Goal: Task Accomplishment & Management: Complete application form

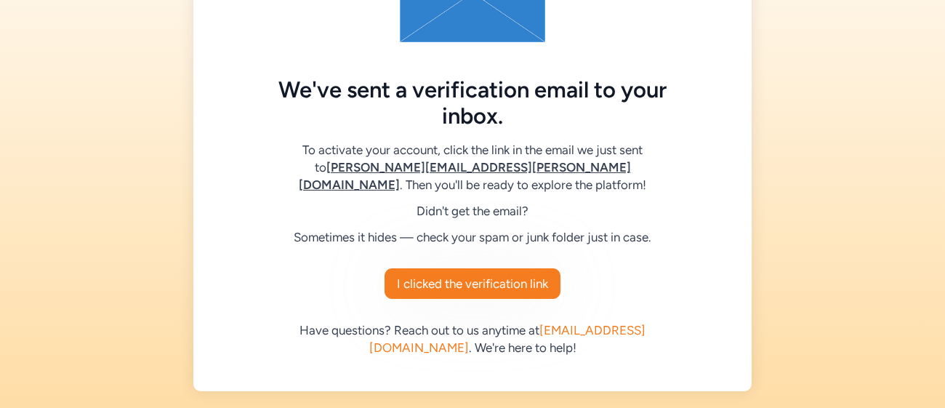
scroll to position [148, 0]
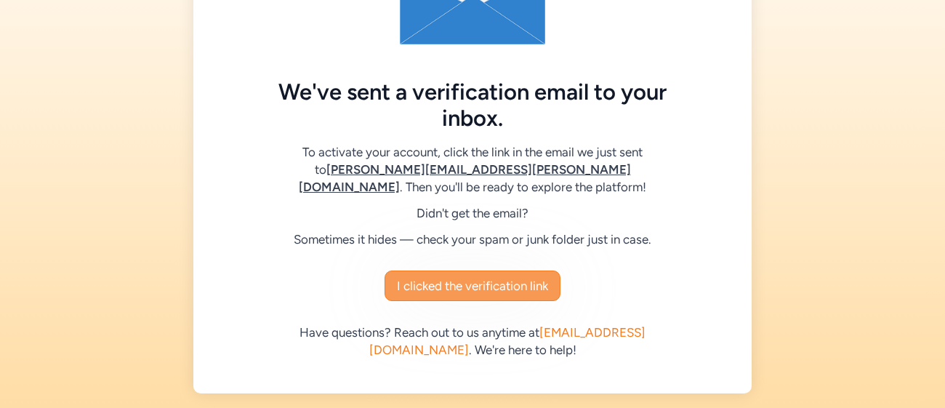
click at [474, 273] on button "I clicked the verification link" at bounding box center [473, 285] width 176 height 31
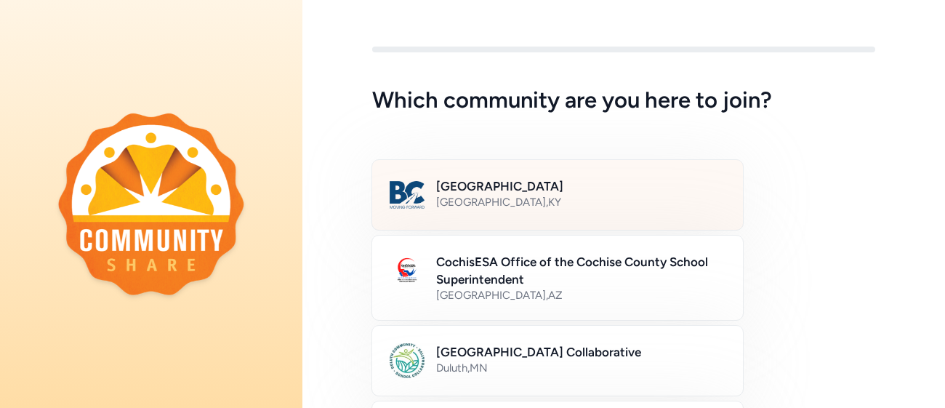
click at [555, 184] on h2 "Bullitt County Public Schools" at bounding box center [580, 185] width 289 height 17
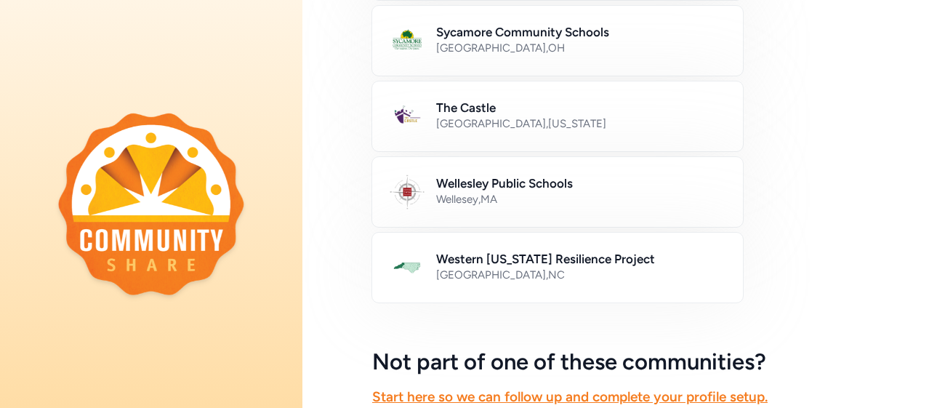
scroll to position [980, 0]
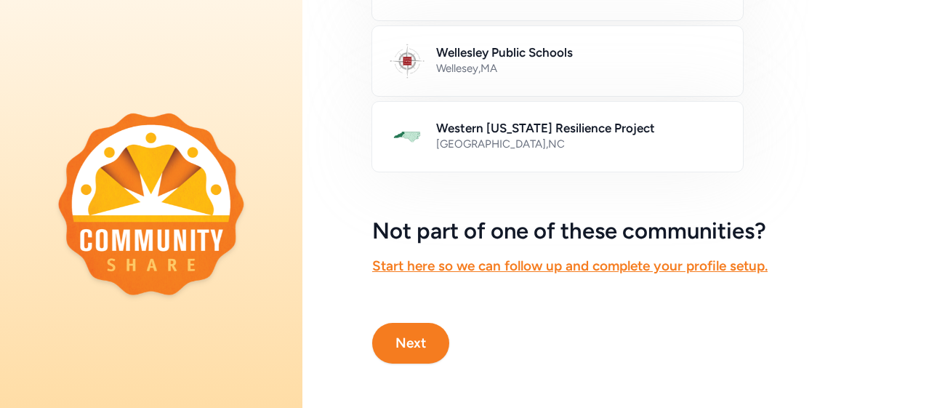
click at [411, 342] on button "Next" at bounding box center [410, 343] width 77 height 41
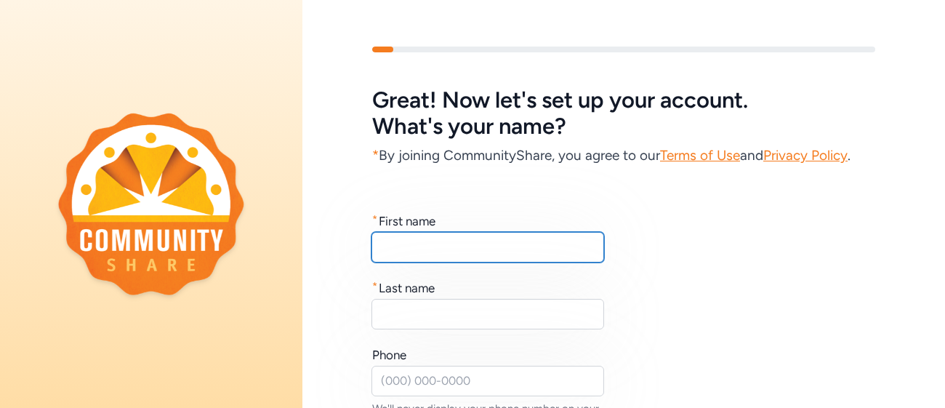
click at [426, 252] on input "text" at bounding box center [487, 247] width 233 height 31
type input "Rebekah"
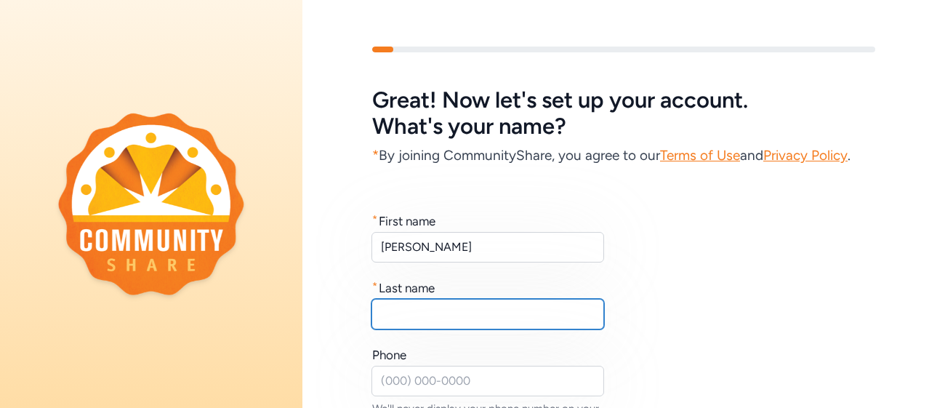
click at [417, 318] on input "text" at bounding box center [487, 314] width 233 height 31
type input "Bauer"
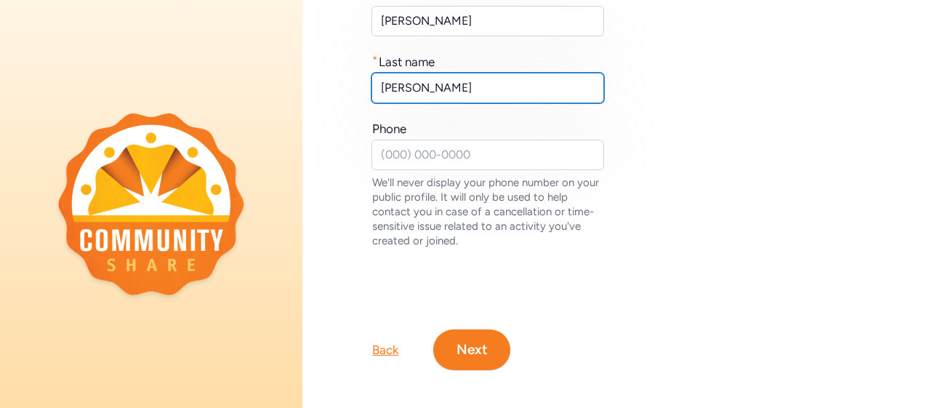
scroll to position [228, 0]
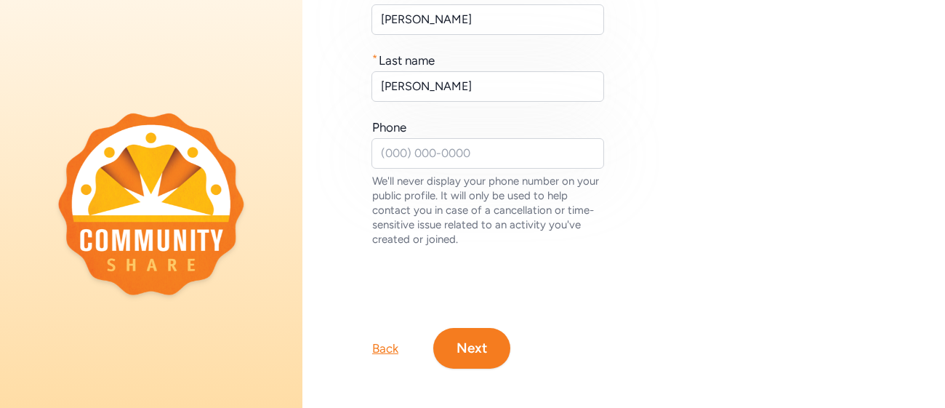
click at [619, 270] on div "Great! Now let's set up your account. What's your name? * By joining CommunityS…" at bounding box center [623, 94] width 643 height 550
click at [478, 346] on button "Next" at bounding box center [471, 348] width 77 height 41
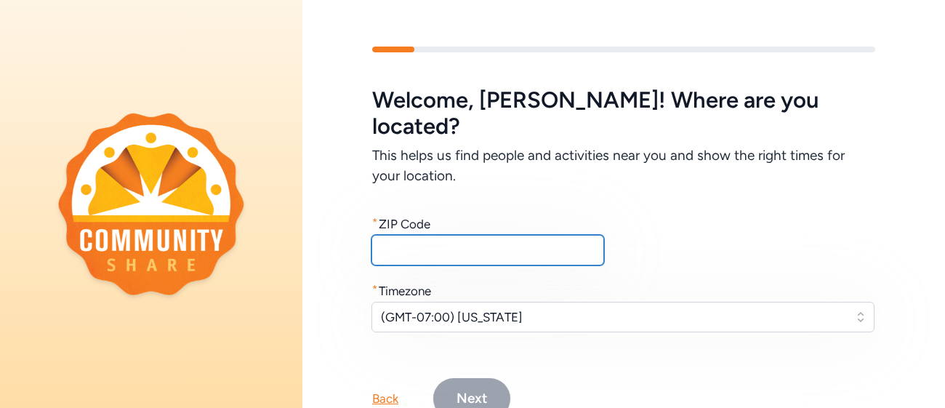
click at [530, 235] on input "text" at bounding box center [487, 250] width 233 height 31
type input "40165"
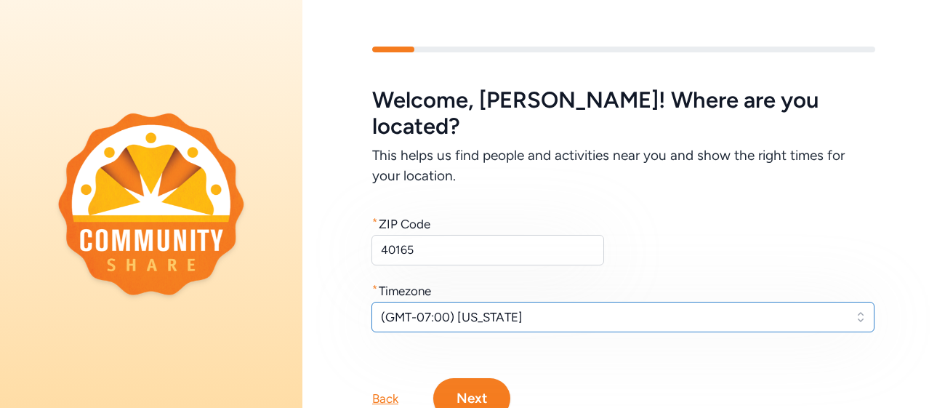
click at [542, 308] on span "(GMT-07:00) Arizona" at bounding box center [613, 316] width 464 height 17
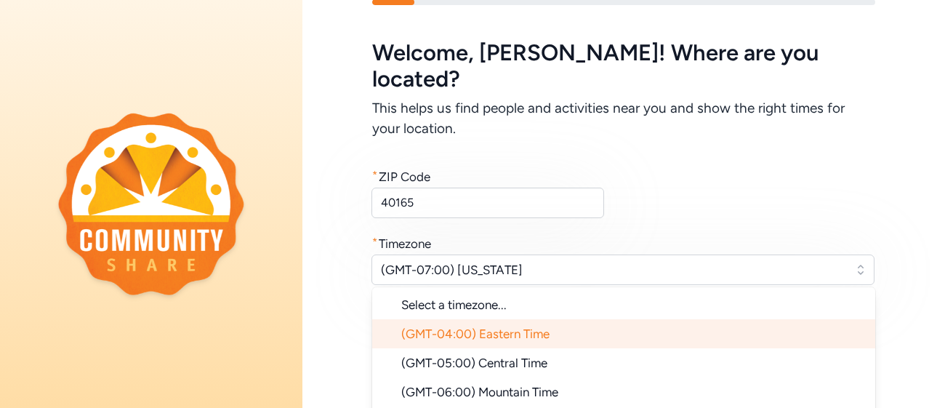
click at [523, 319] on li "(GMT-04:00) Eastern Time" at bounding box center [623, 333] width 503 height 29
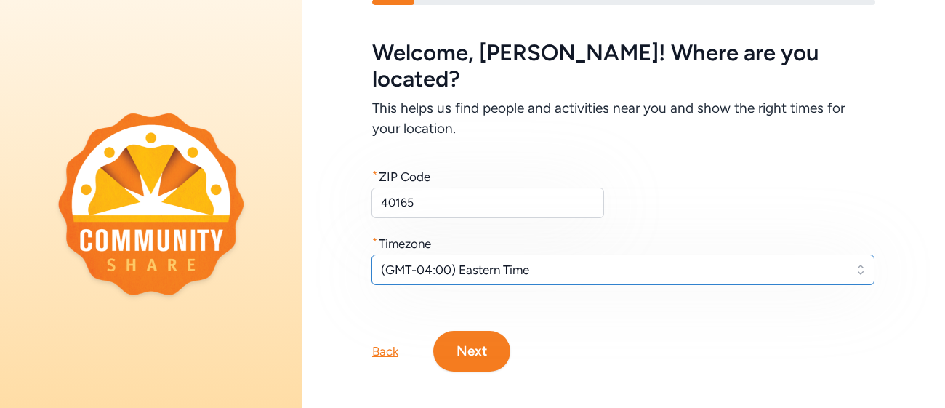
scroll to position [30, 0]
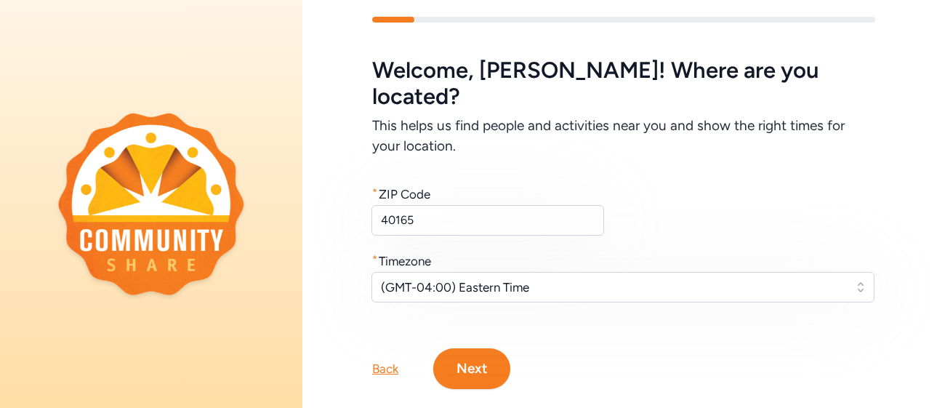
click at [466, 348] on button "Next" at bounding box center [471, 368] width 77 height 41
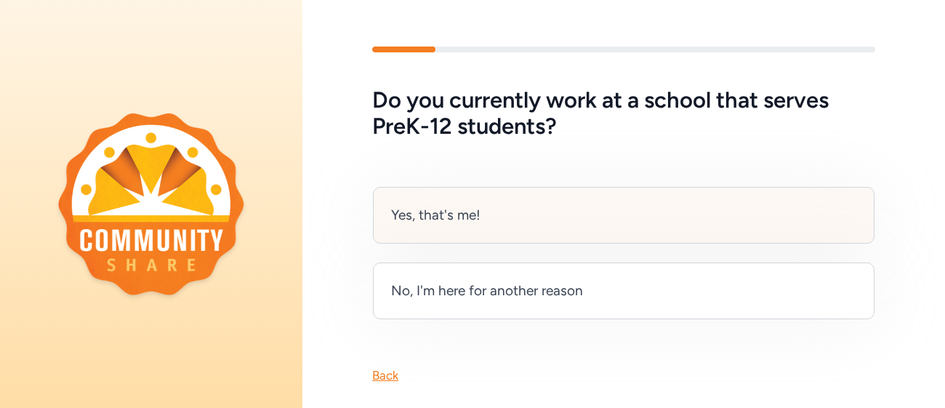
click at [485, 214] on div "Yes, that's me!" at bounding box center [624, 215] width 502 height 57
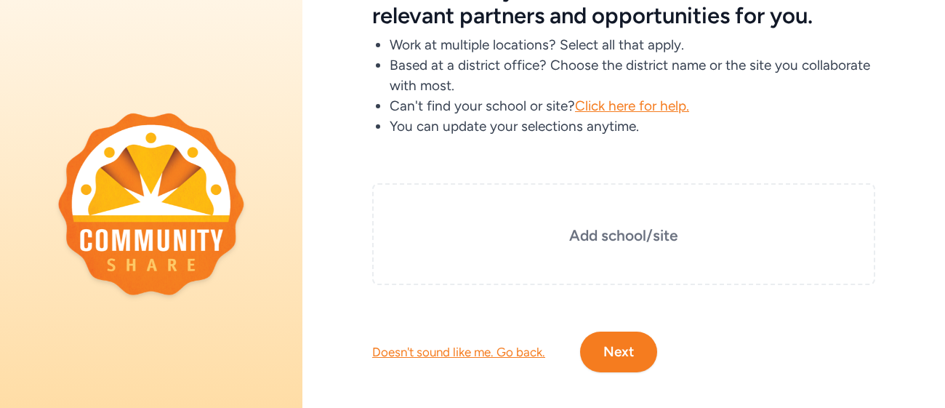
scroll to position [116, 0]
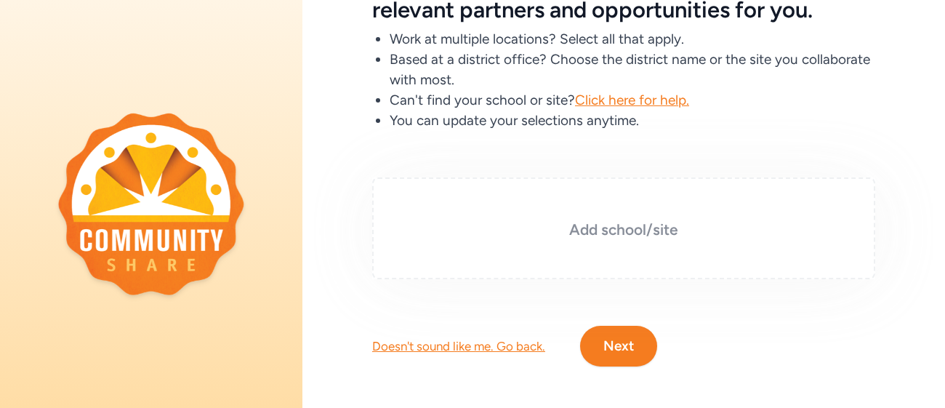
click at [630, 224] on h3 "Add school/site" at bounding box center [624, 230] width 430 height 20
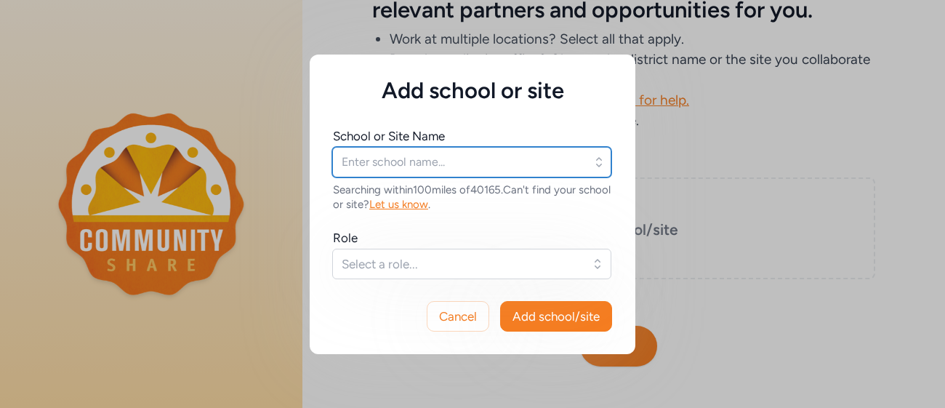
click at [492, 155] on input "text" at bounding box center [471, 162] width 279 height 31
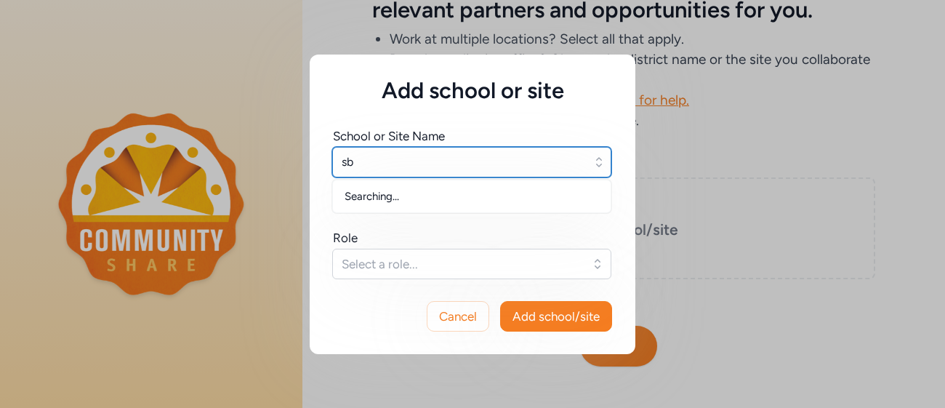
type input "s"
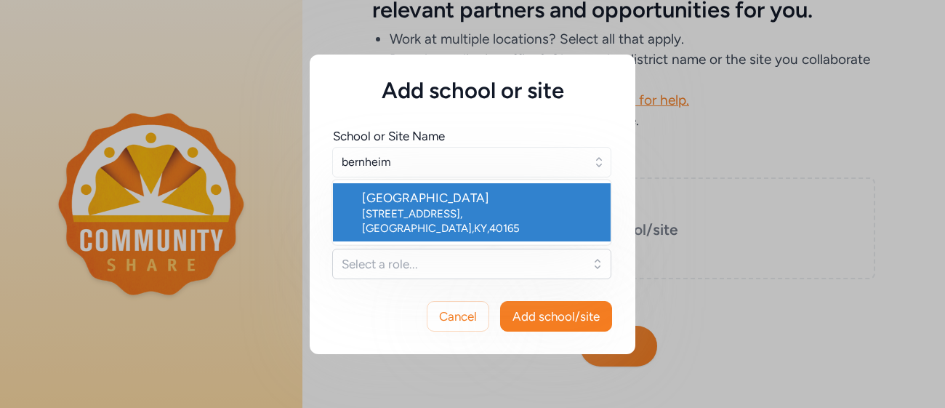
click at [485, 211] on div "700 Audubon Dr , Shepherdsville , KY , 40165" at bounding box center [480, 220] width 237 height 29
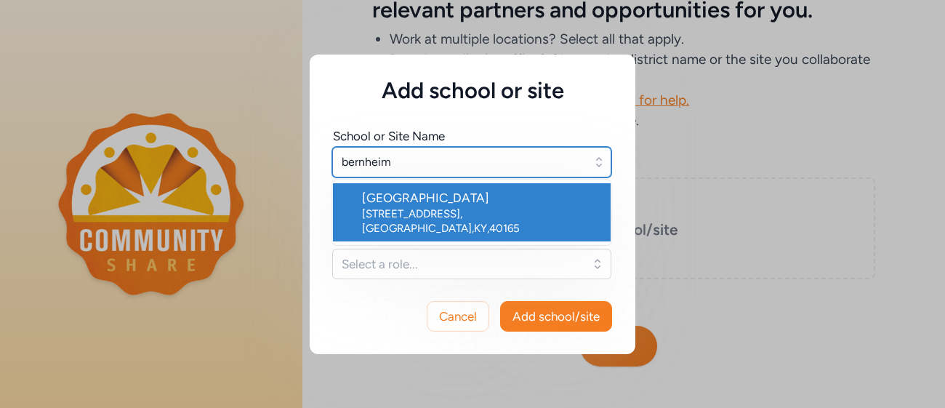
type input "Bernheim Middle School"
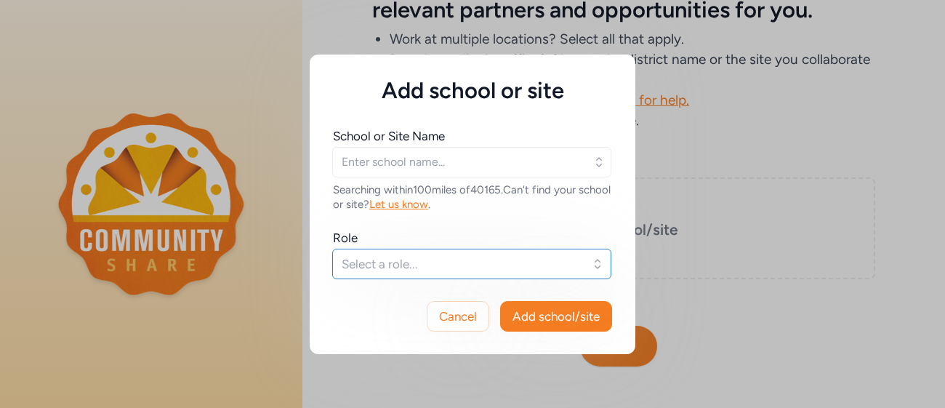
click at [444, 275] on button "Select a role..." at bounding box center [471, 264] width 279 height 31
type input "Bernheim Middle School"
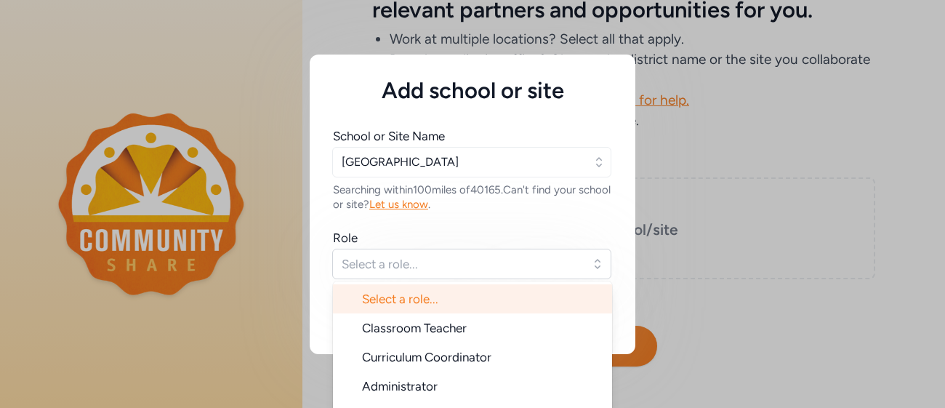
scroll to position [23, 0]
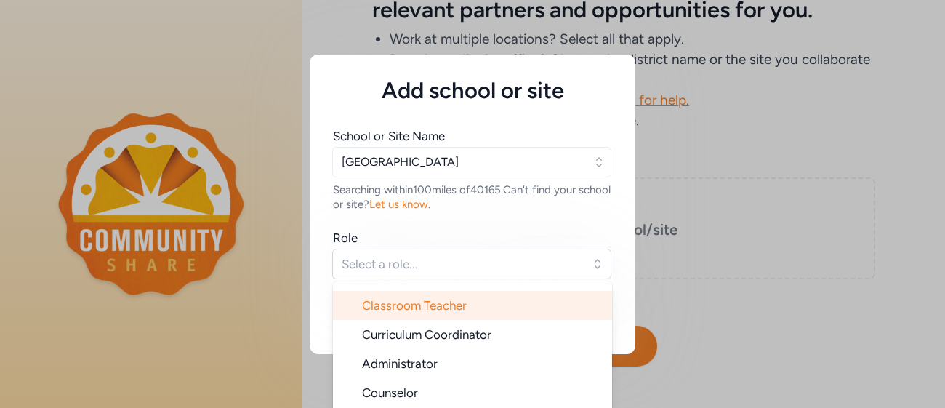
click at [438, 314] on li "Classroom Teacher" at bounding box center [472, 305] width 279 height 29
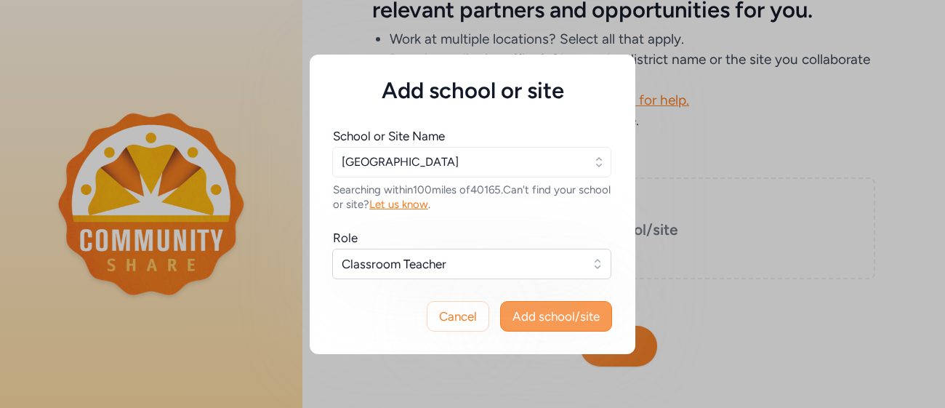
click at [563, 319] on span "Add school/site" at bounding box center [555, 315] width 87 height 17
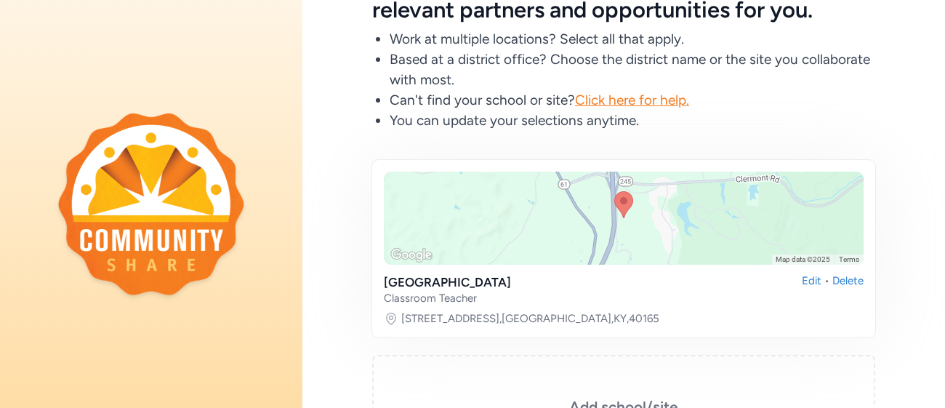
scroll to position [298, 0]
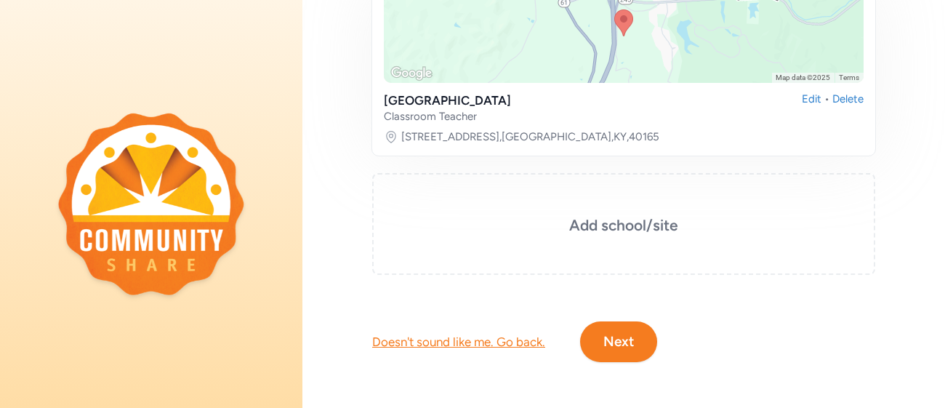
click at [648, 334] on button "Next" at bounding box center [618, 341] width 77 height 41
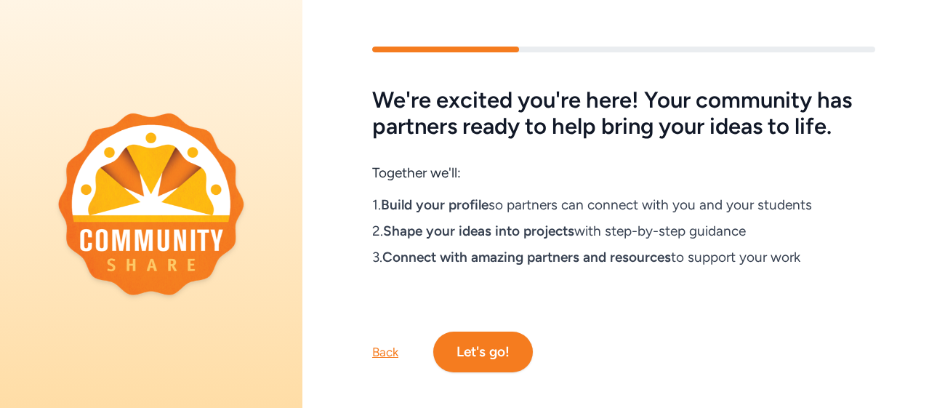
click at [470, 351] on button "Let's go!" at bounding box center [483, 351] width 100 height 41
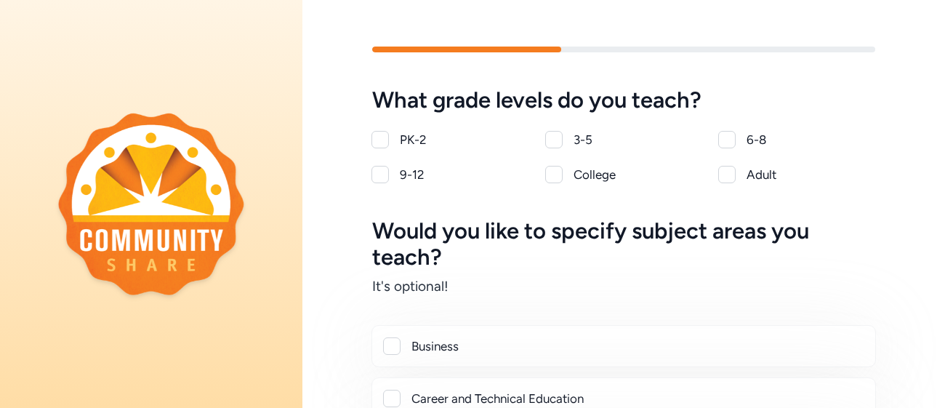
click at [726, 137] on div at bounding box center [726, 139] width 17 height 17
checkbox input "true"
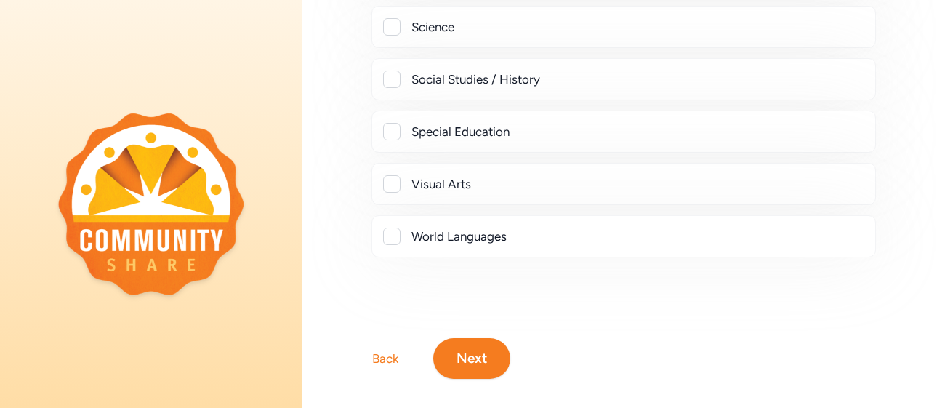
scroll to position [753, 0]
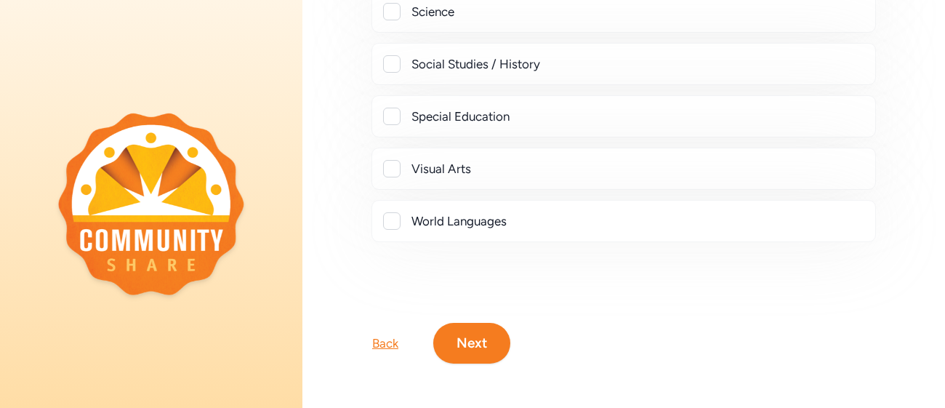
click at [469, 343] on button "Next" at bounding box center [471, 343] width 77 height 41
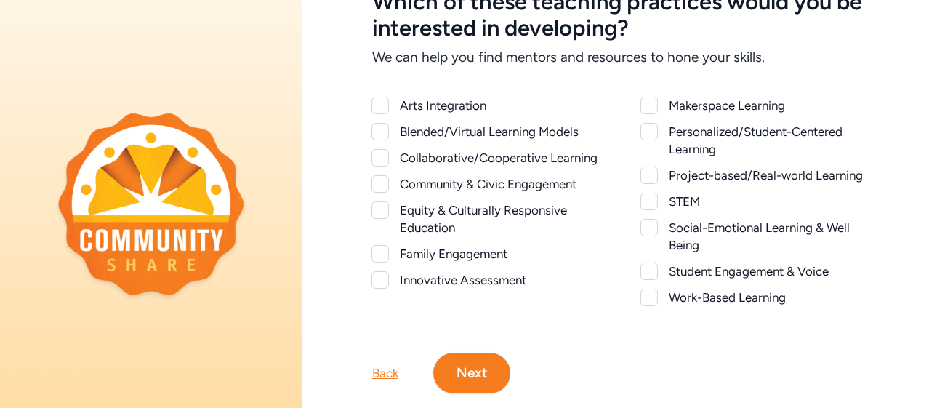
scroll to position [102, 0]
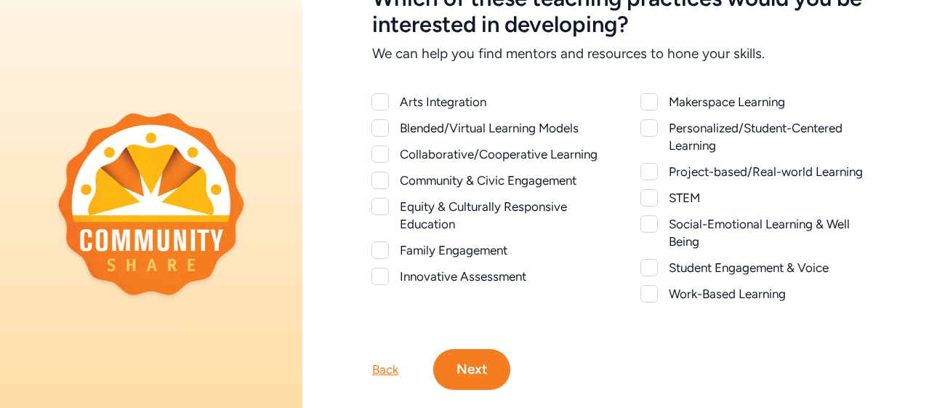
click at [382, 371] on div "Back" at bounding box center [385, 369] width 26 height 17
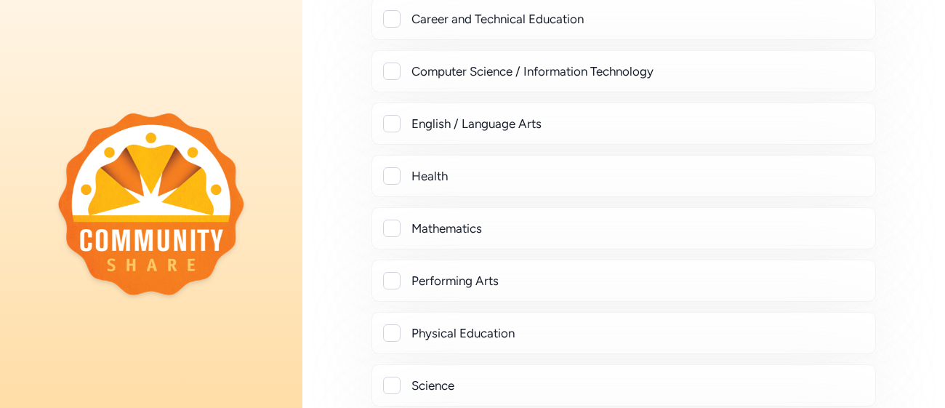
scroll to position [387, 0]
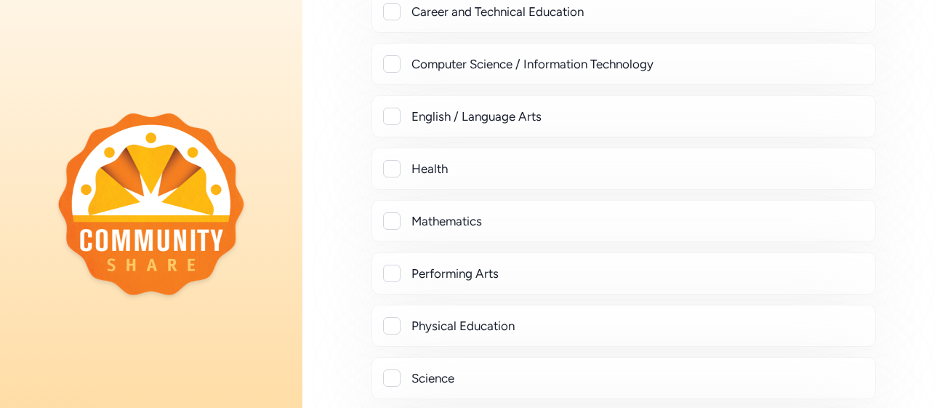
click at [474, 228] on div "Mathematics" at bounding box center [637, 220] width 452 height 17
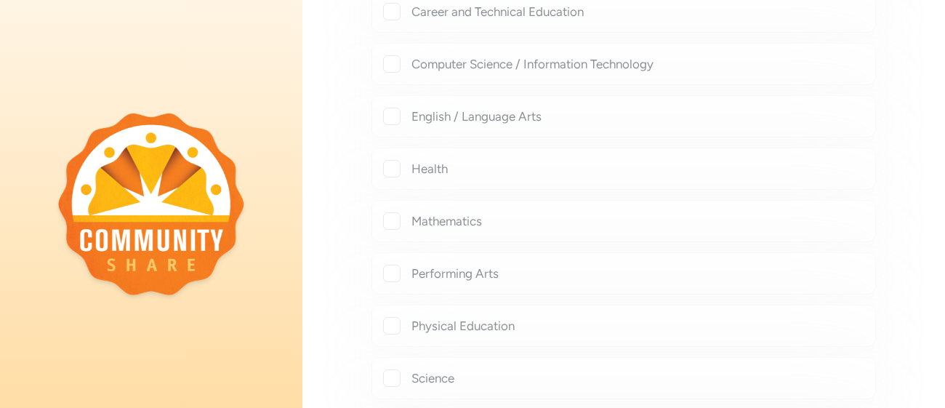
checkbox input "true"
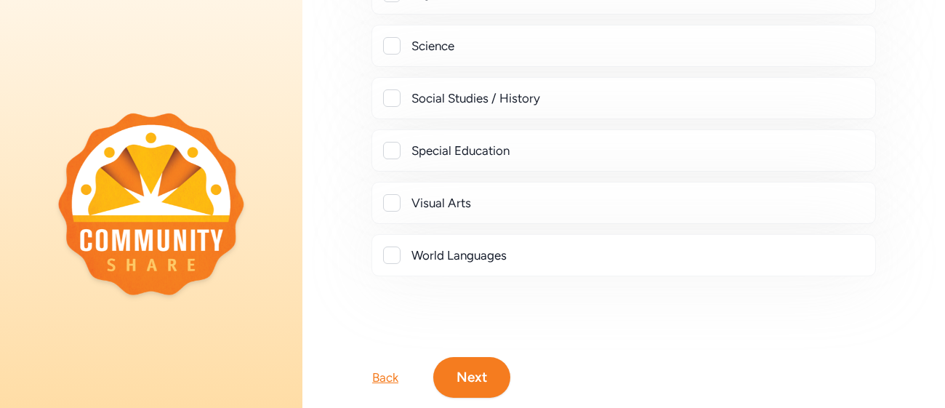
scroll to position [789, 0]
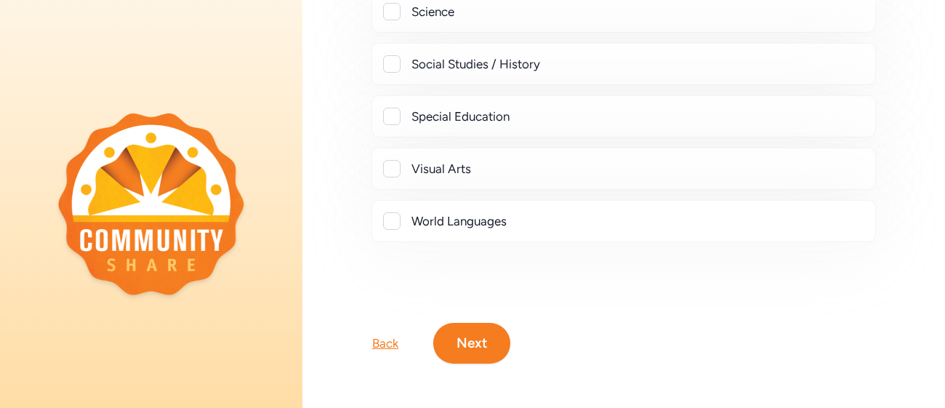
click at [491, 328] on button "Next" at bounding box center [471, 343] width 77 height 41
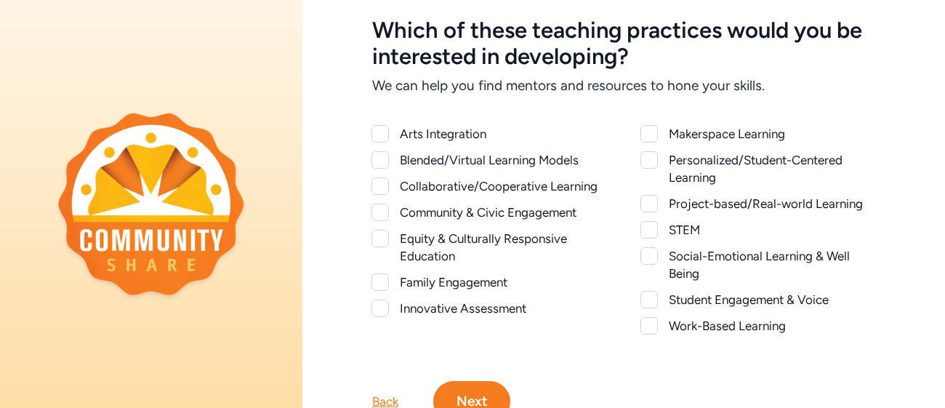
scroll to position [71, 0]
click at [717, 206] on div "Project-based/Real-world Learning" at bounding box center [772, 202] width 206 height 17
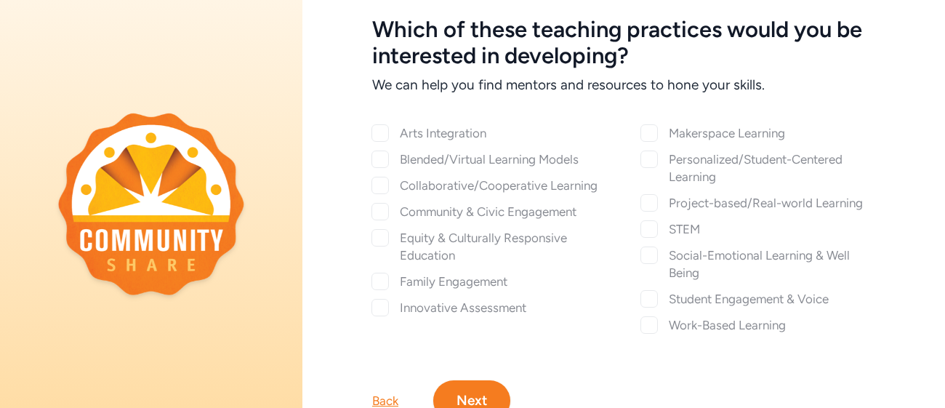
checkbox input "true"
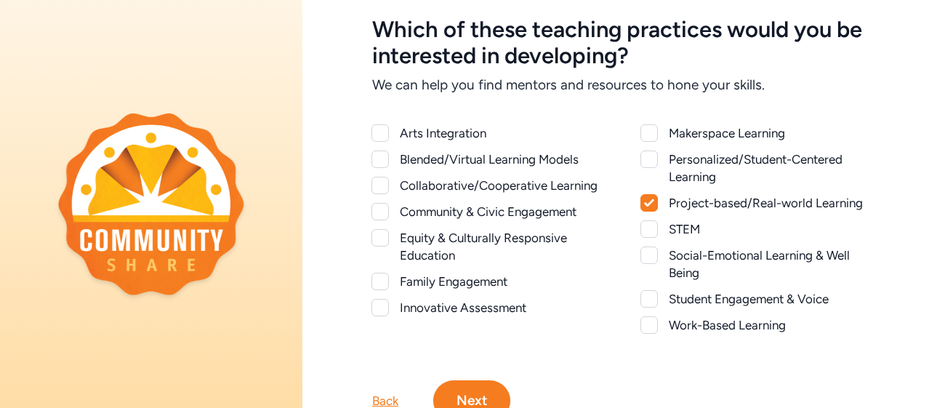
click at [651, 164] on div at bounding box center [648, 158] width 17 height 17
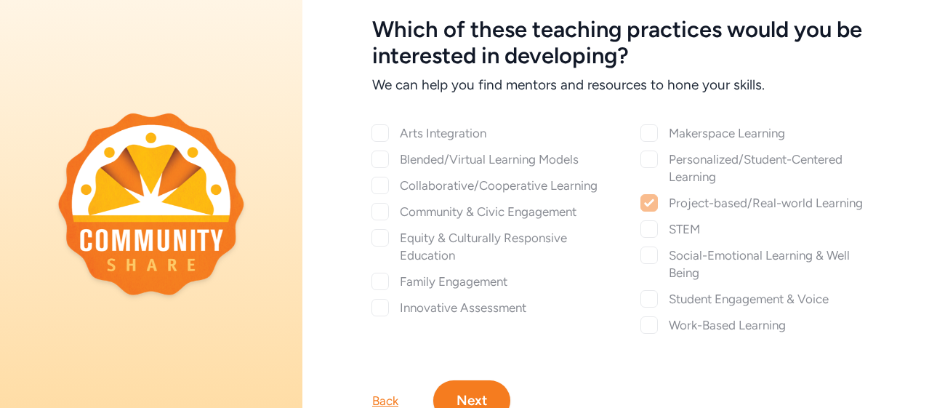
checkbox input "true"
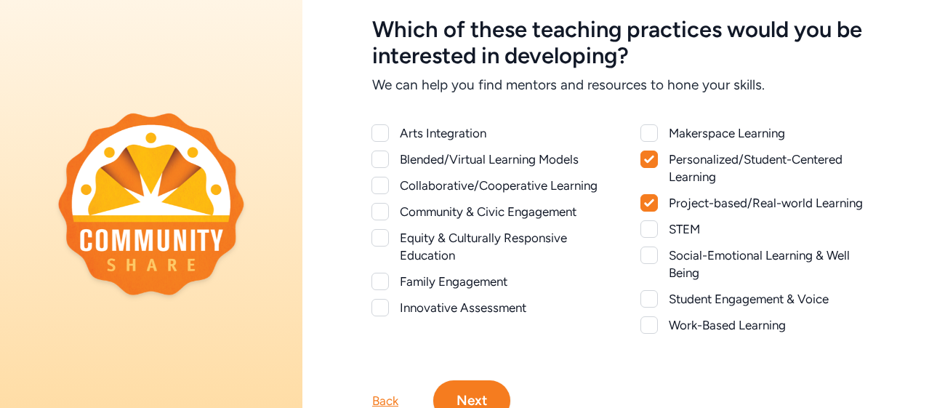
click at [646, 299] on div at bounding box center [648, 298] width 17 height 17
checkbox input "true"
click at [492, 305] on div "Innovative Assessment" at bounding box center [503, 307] width 206 height 17
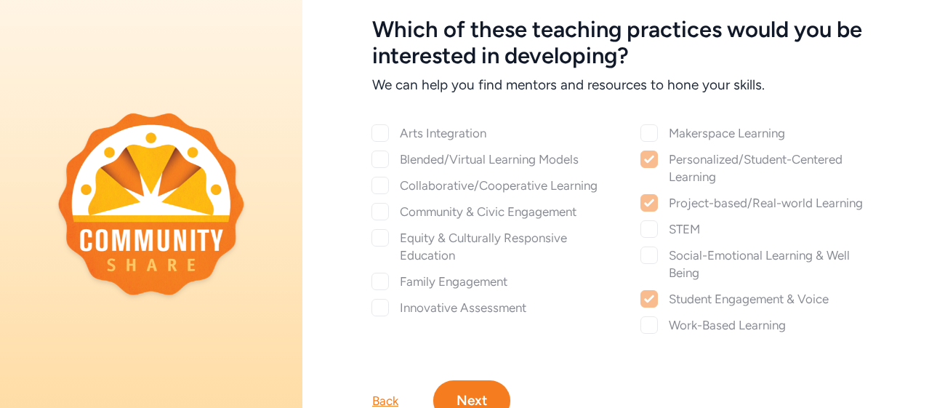
checkbox input "true"
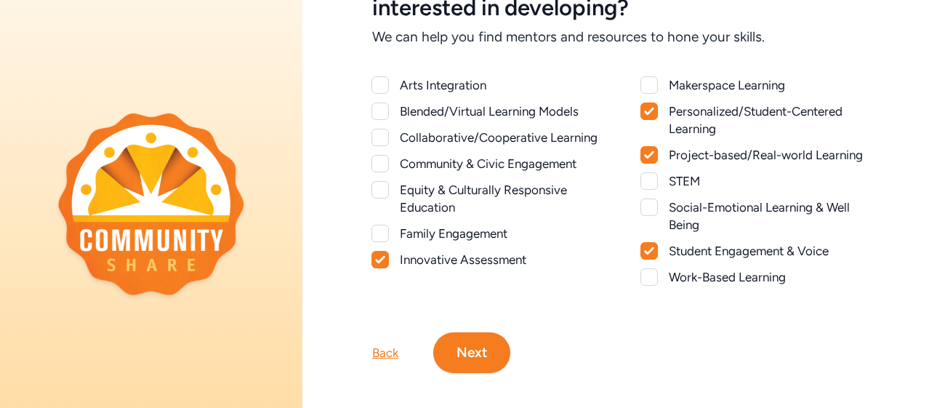
scroll to position [129, 0]
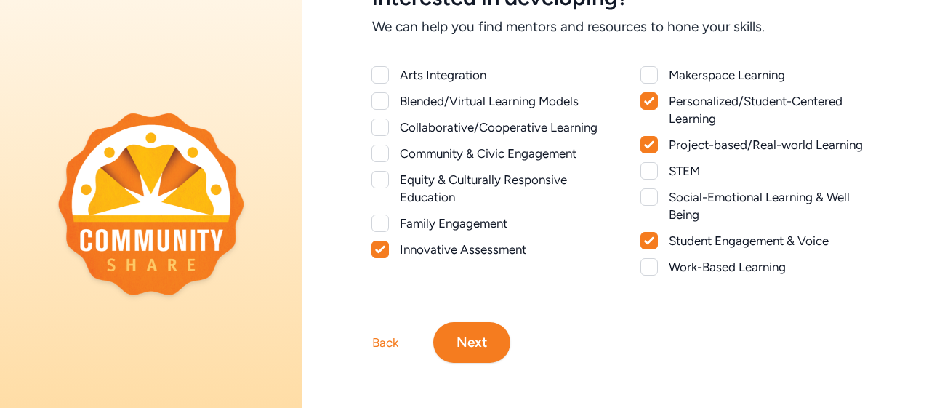
click at [463, 155] on div "Community & Civic Engagement" at bounding box center [503, 153] width 206 height 17
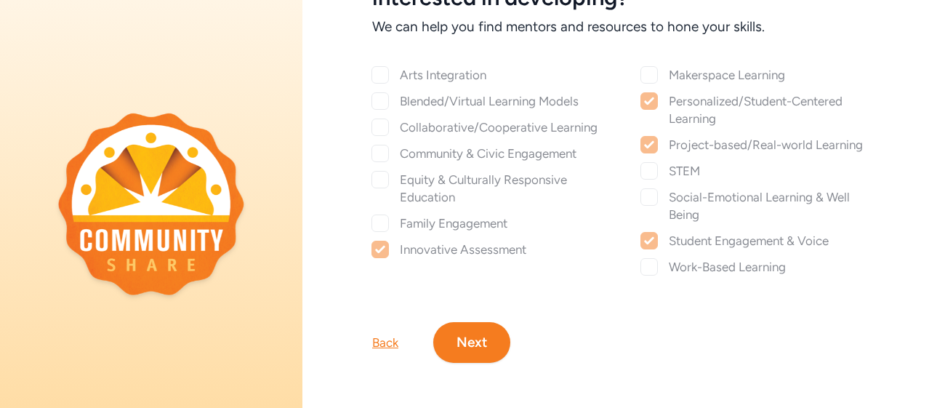
checkbox input "true"
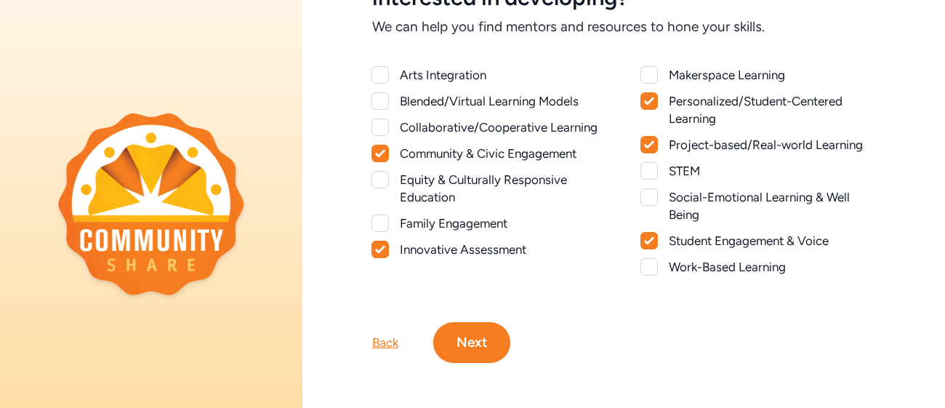
click at [455, 126] on div "Collaborative/Cooperative Learning" at bounding box center [503, 126] width 206 height 17
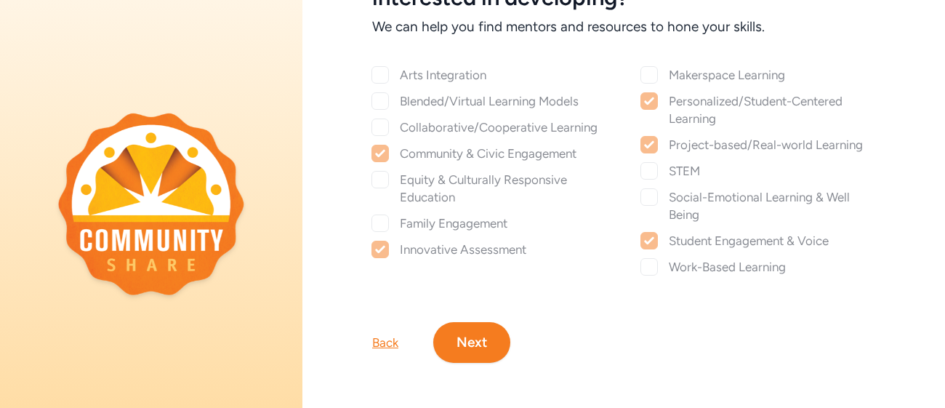
checkbox input "true"
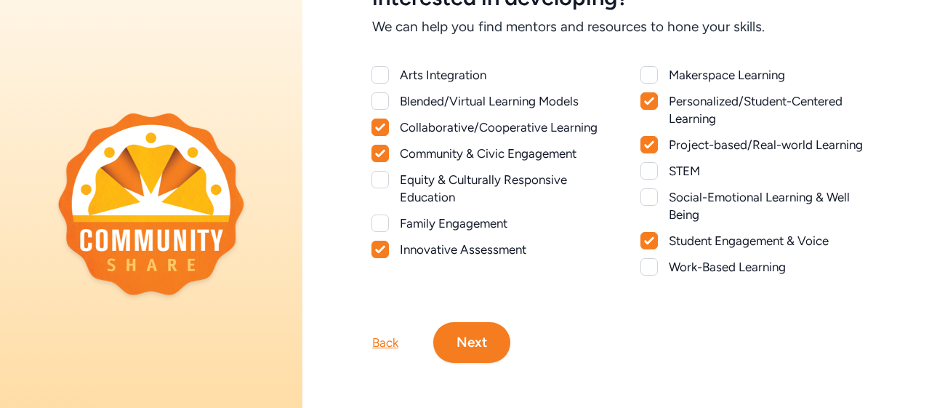
click at [470, 336] on button "Next" at bounding box center [471, 342] width 77 height 41
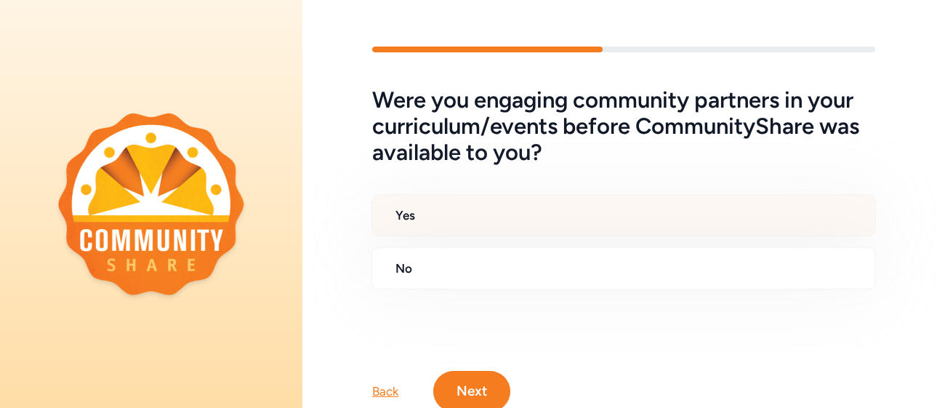
click at [507, 204] on div "Yes" at bounding box center [623, 215] width 504 height 42
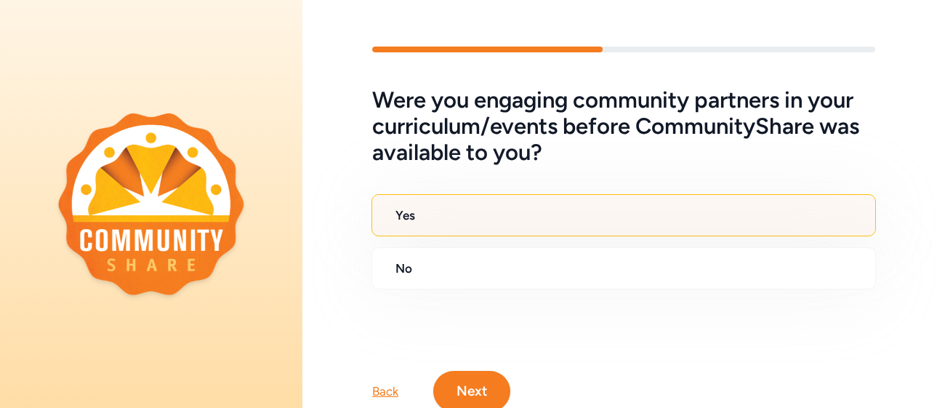
scroll to position [49, 0]
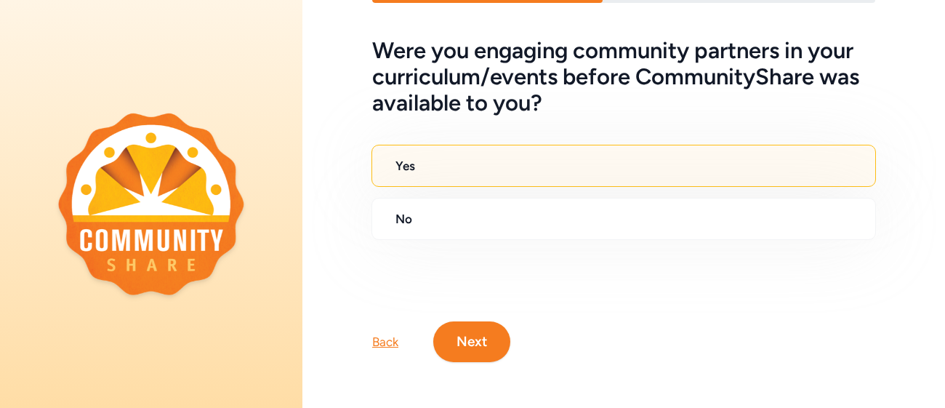
click at [475, 321] on button "Next" at bounding box center [471, 341] width 77 height 41
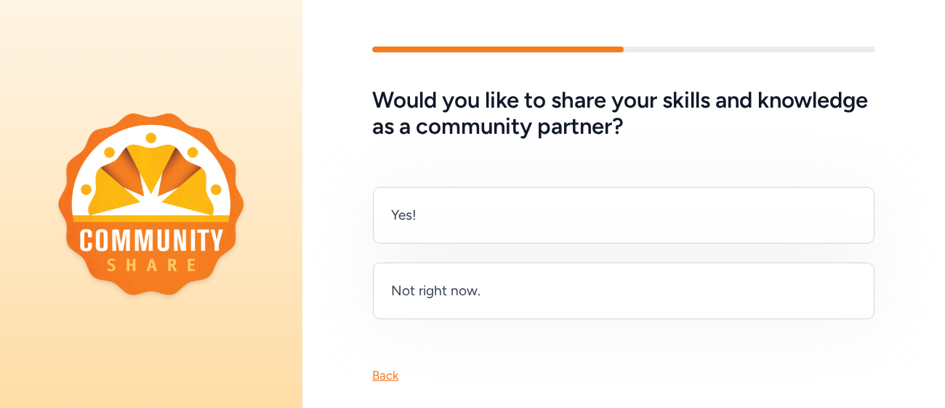
scroll to position [22, 0]
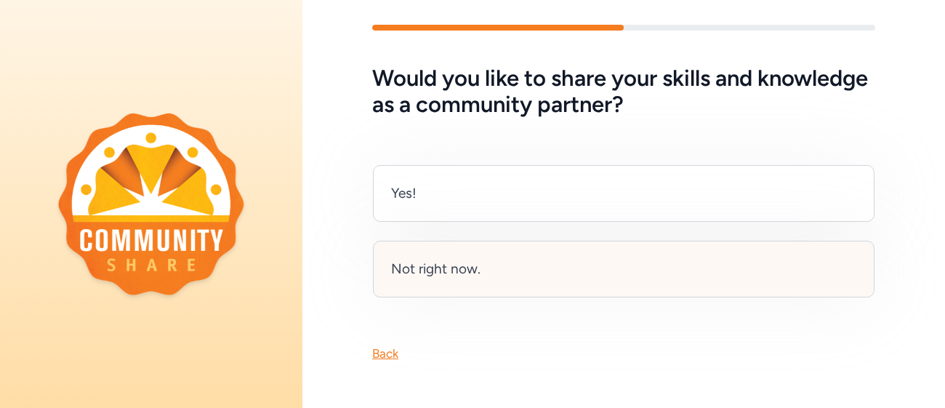
click at [726, 255] on div "Not right now." at bounding box center [624, 269] width 502 height 57
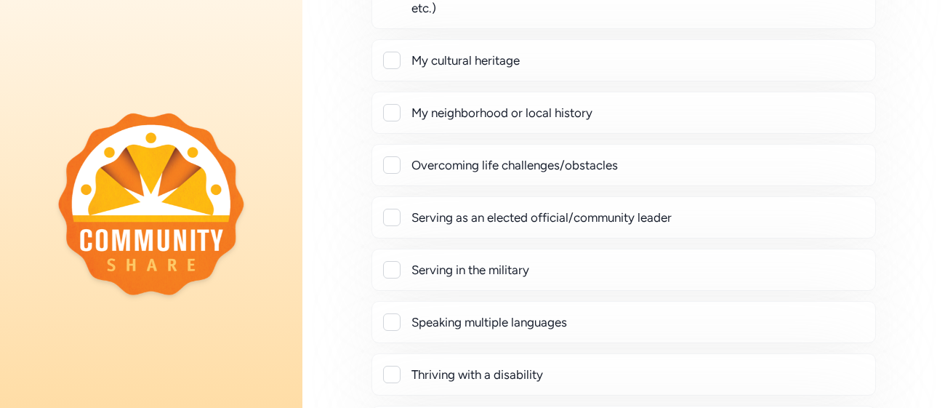
scroll to position [472, 0]
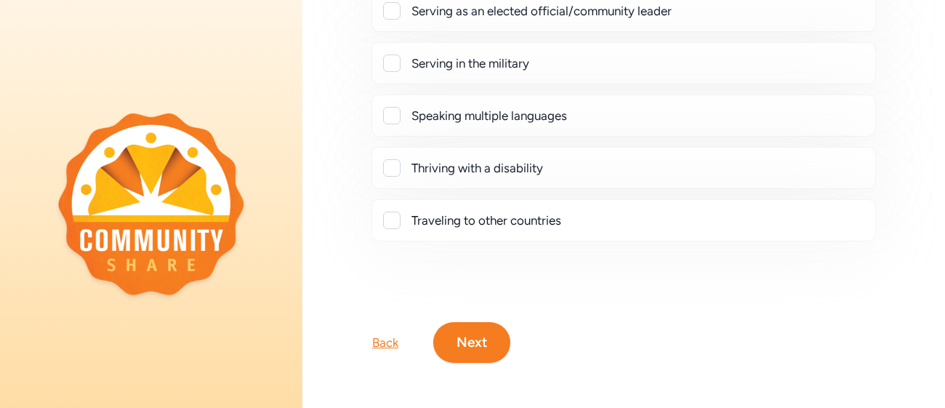
click at [470, 347] on button "Next" at bounding box center [471, 342] width 77 height 41
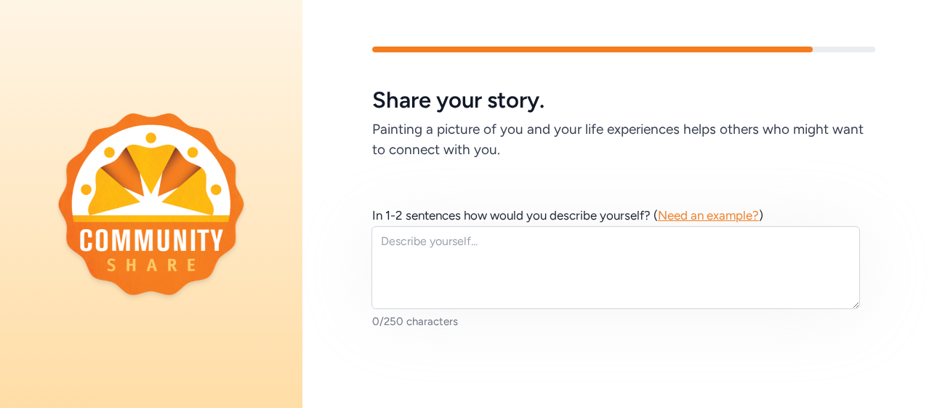
scroll to position [100, 0]
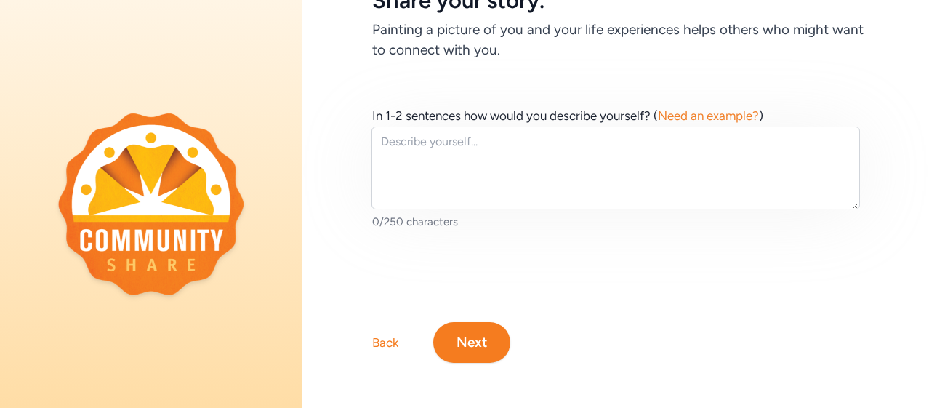
click at [495, 350] on button "Next" at bounding box center [471, 342] width 77 height 41
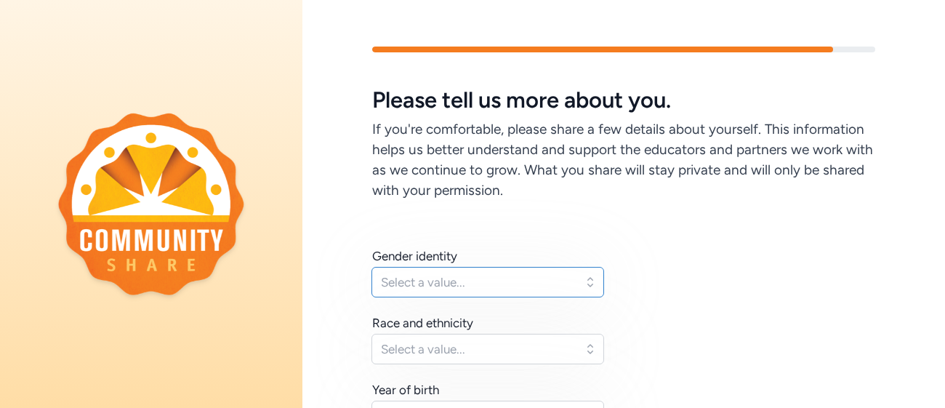
click at [532, 280] on span "Select a value..." at bounding box center [477, 281] width 193 height 17
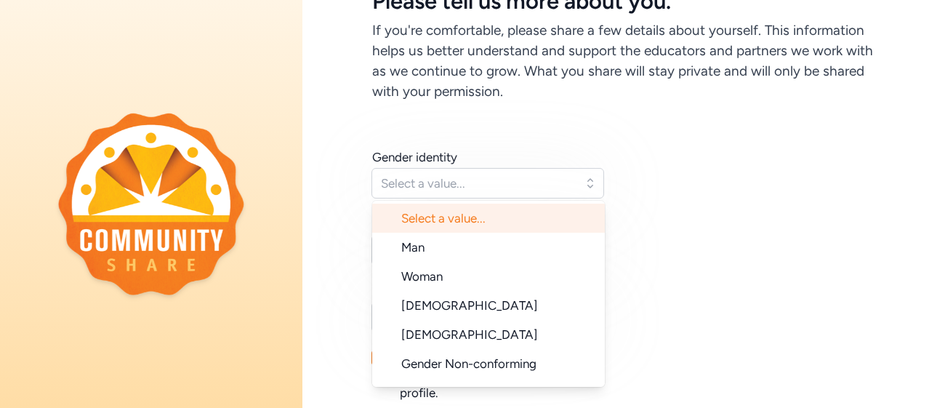
scroll to position [100, 0]
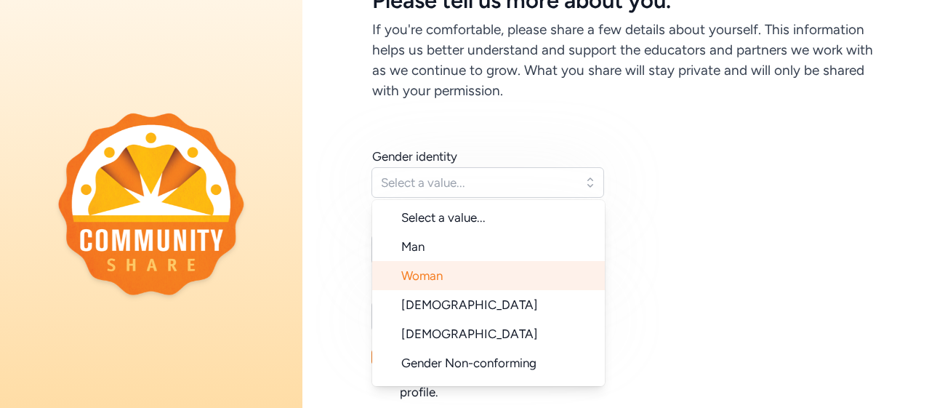
click at [506, 272] on li "Woman" at bounding box center [488, 275] width 233 height 29
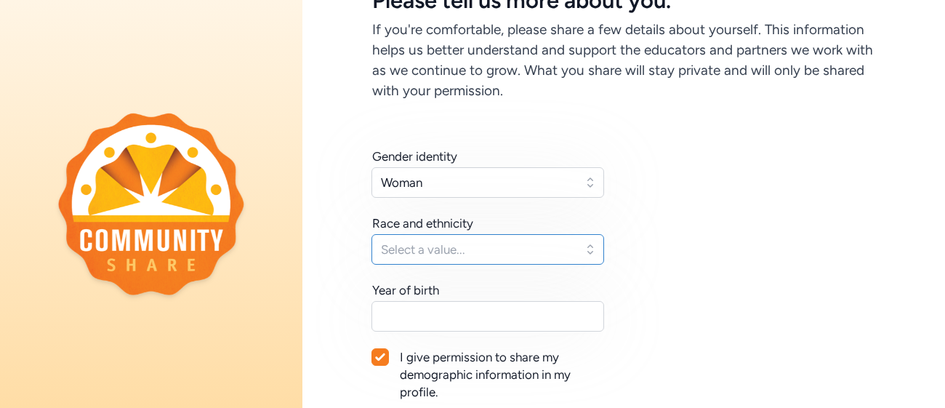
click at [495, 252] on span "Select a value..." at bounding box center [477, 249] width 193 height 17
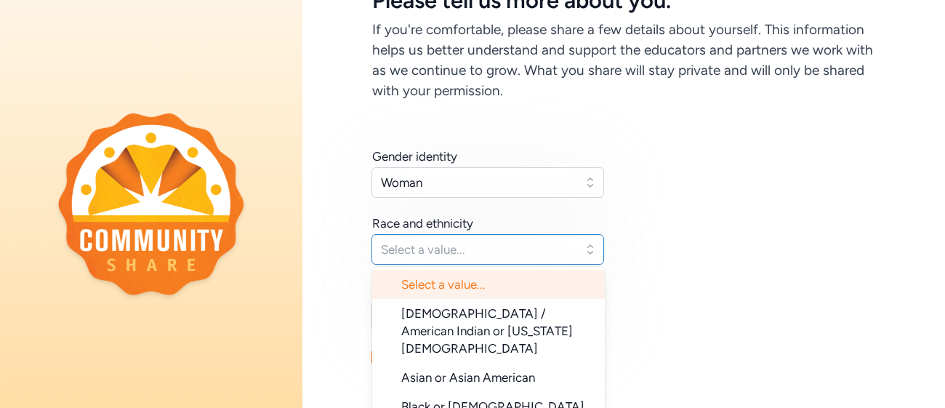
click at [495, 252] on span "Select a value..." at bounding box center [477, 249] width 193 height 17
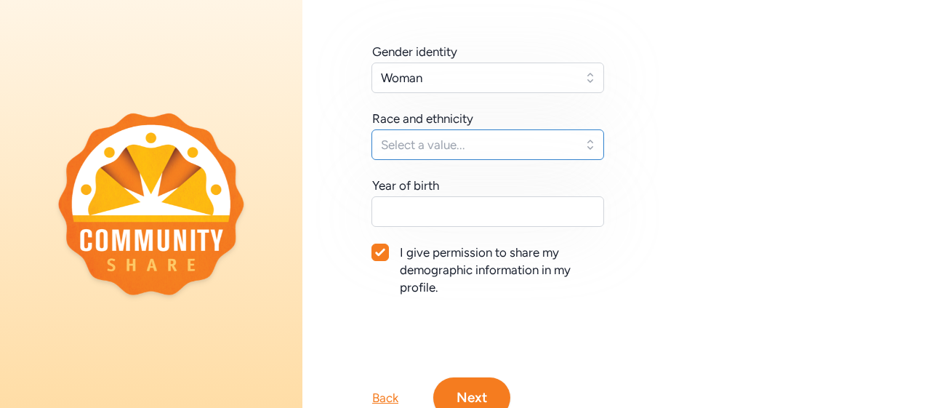
scroll to position [260, 0]
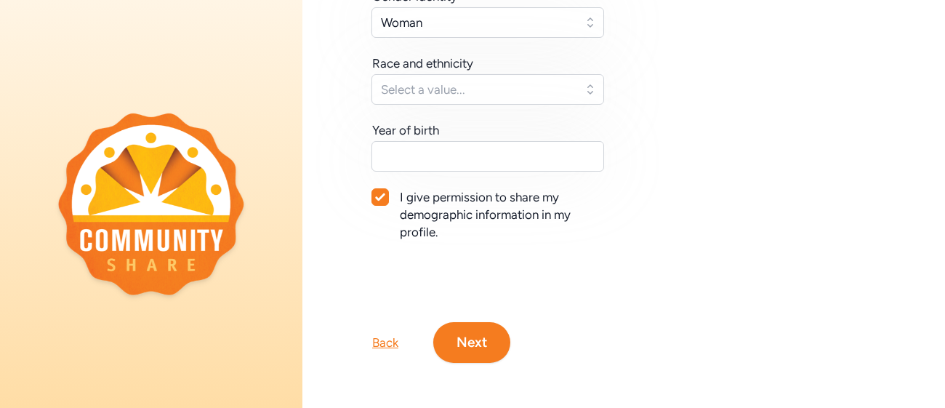
click at [466, 329] on button "Next" at bounding box center [471, 342] width 77 height 41
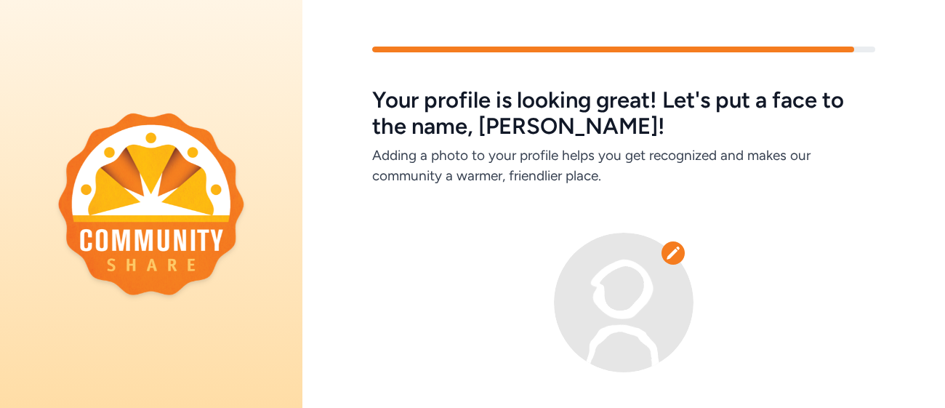
click at [669, 254] on icon at bounding box center [673, 252] width 12 height 12
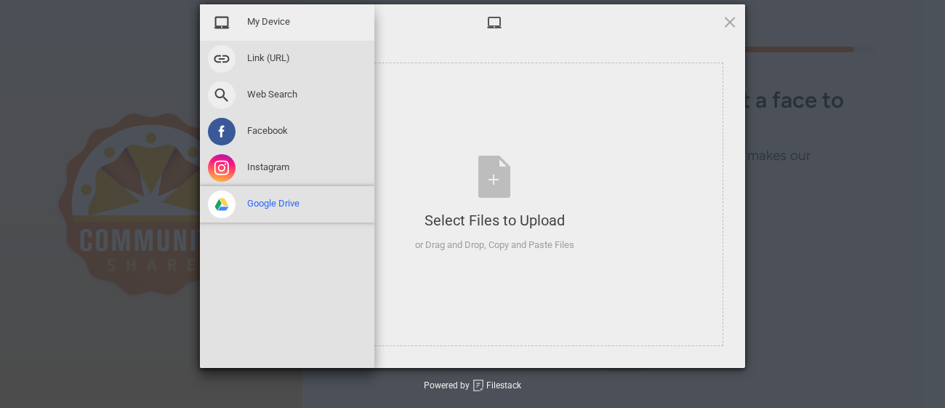
click at [218, 200] on span at bounding box center [222, 204] width 28 height 28
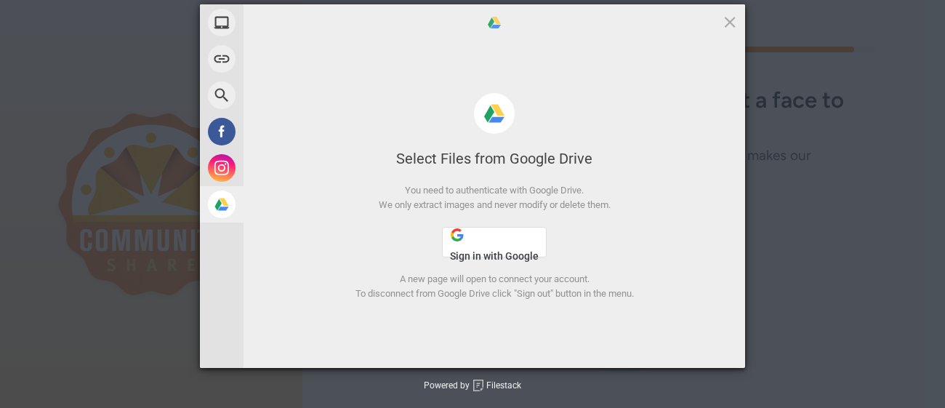
click at [507, 252] on span "Sign in with Google" at bounding box center [494, 256] width 89 height 12
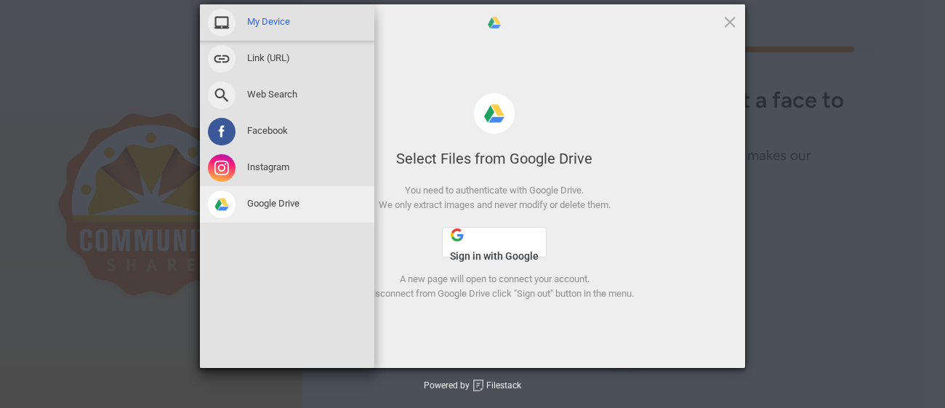
click at [275, 18] on span "My Device" at bounding box center [268, 21] width 43 height 13
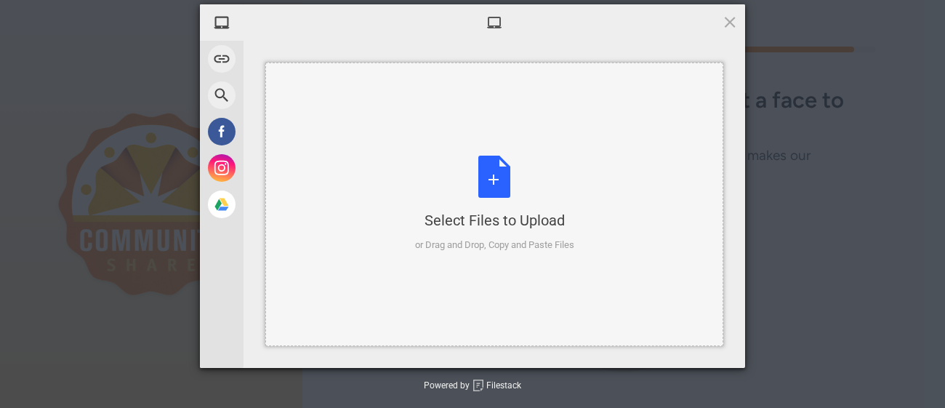
click at [494, 190] on div "Select Files to Upload or Drag and Drop, Copy and Paste Files" at bounding box center [494, 204] width 159 height 97
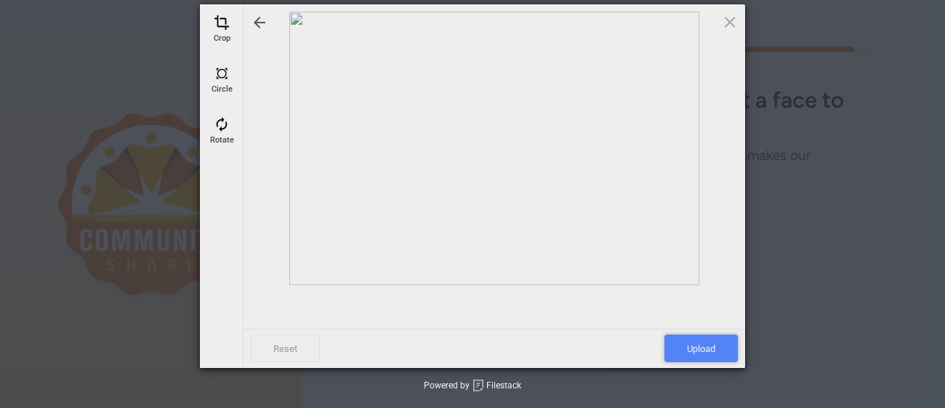
click at [675, 348] on span "Upload" at bounding box center [700, 348] width 73 height 28
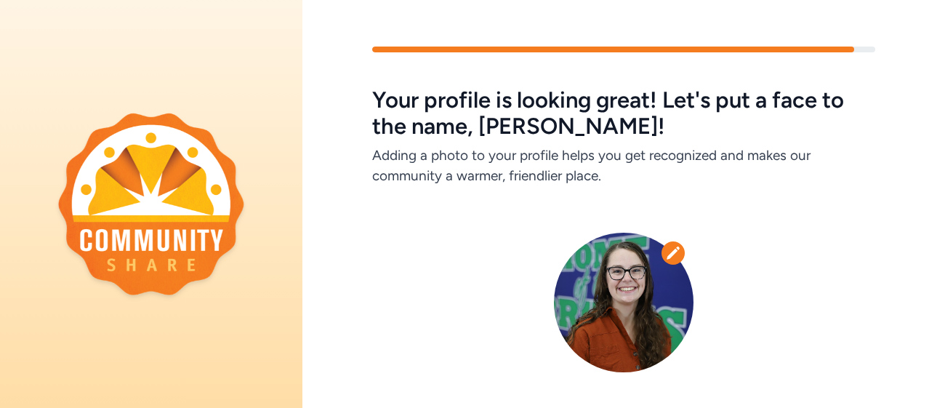
scroll to position [97, 0]
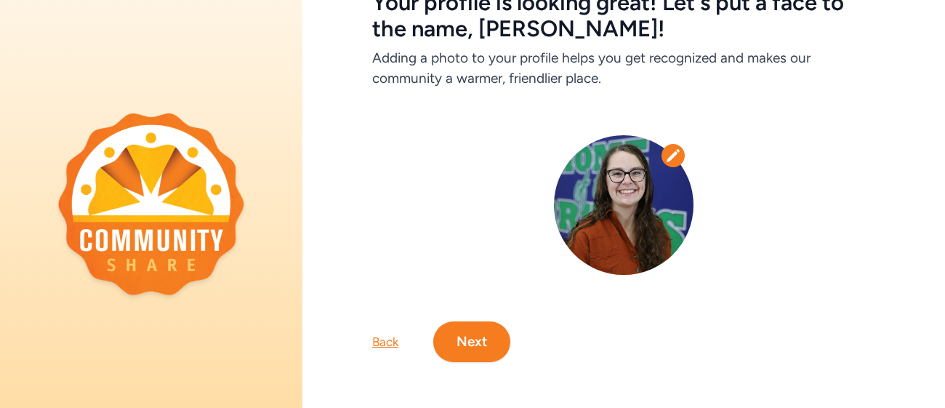
click at [462, 345] on button "Next" at bounding box center [471, 341] width 77 height 41
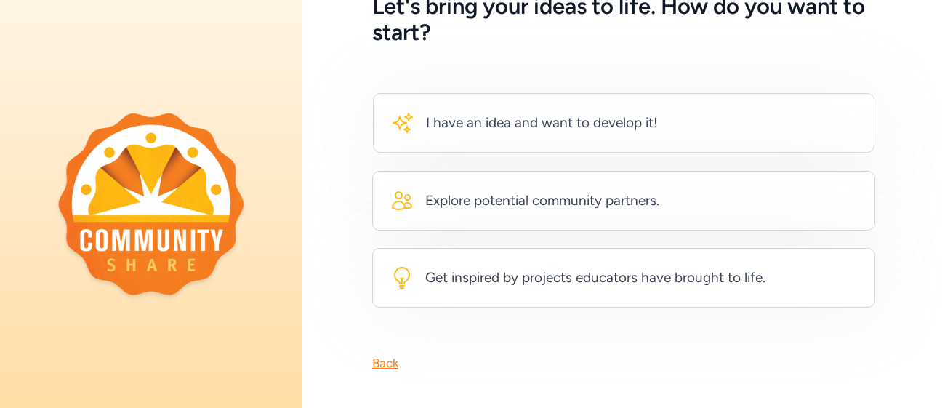
scroll to position [92, 0]
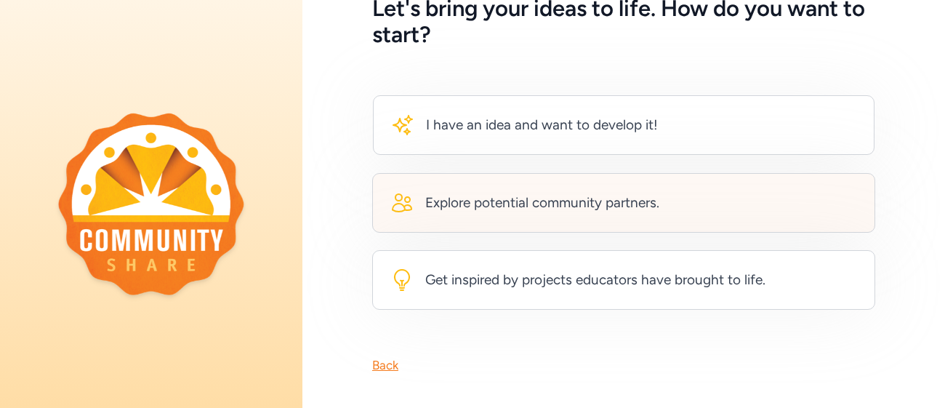
click at [543, 197] on div "Explore potential community partners." at bounding box center [542, 203] width 234 height 20
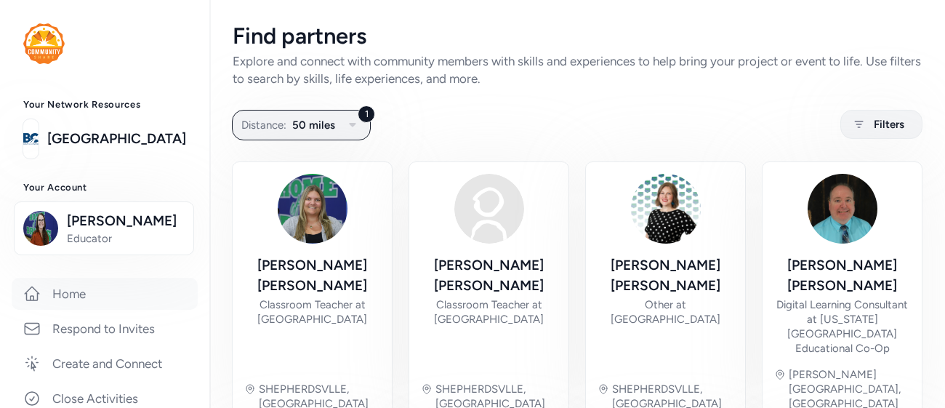
click at [60, 294] on link "Home" at bounding box center [105, 294] width 186 height 32
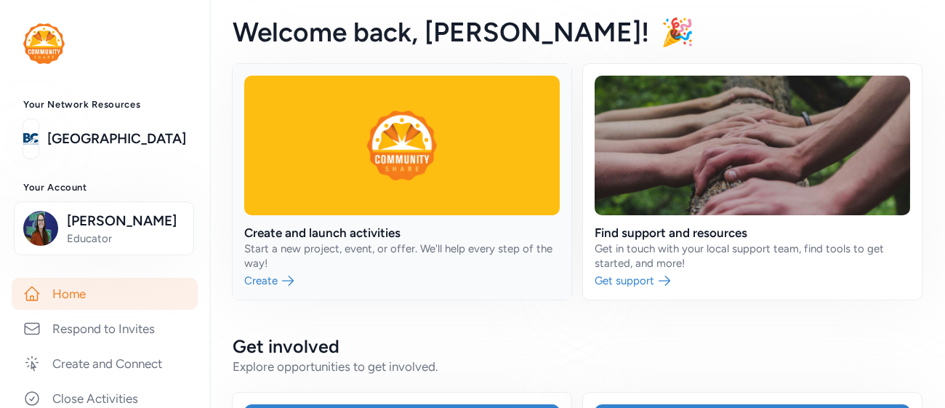
click at [386, 174] on link at bounding box center [402, 182] width 339 height 236
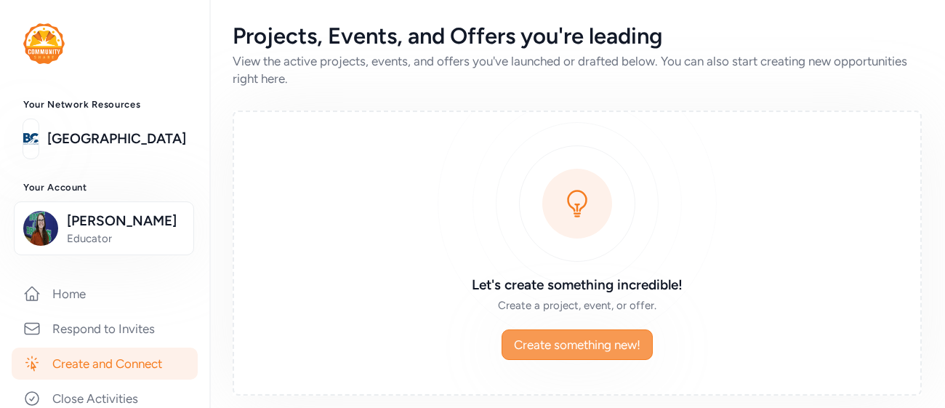
click at [615, 336] on span "Create something new!" at bounding box center [577, 344] width 126 height 17
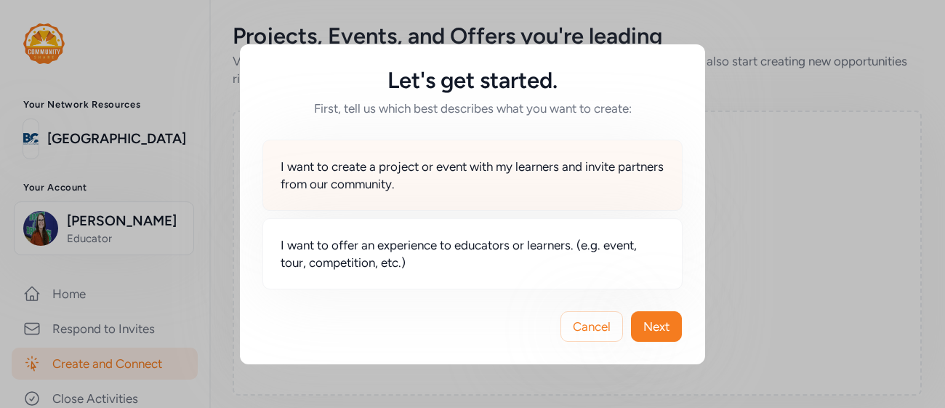
click at [619, 181] on span "I want to create a project or event with my learners and invite partners from o…" at bounding box center [473, 175] width 384 height 35
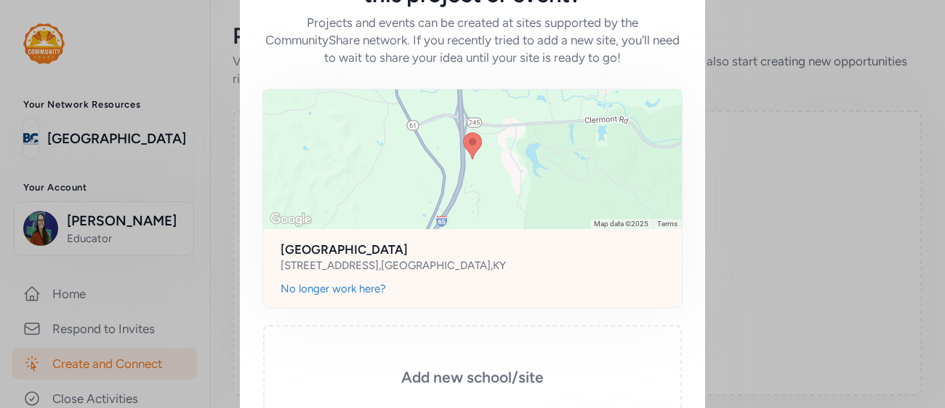
scroll to position [185, 0]
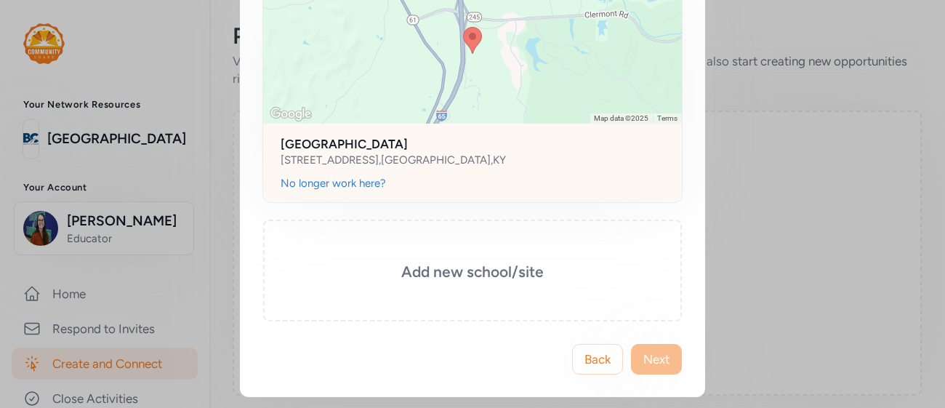
click at [478, 155] on div "700 Audubon Dr , Shepherdsville , KY" at bounding box center [473, 160] width 384 height 15
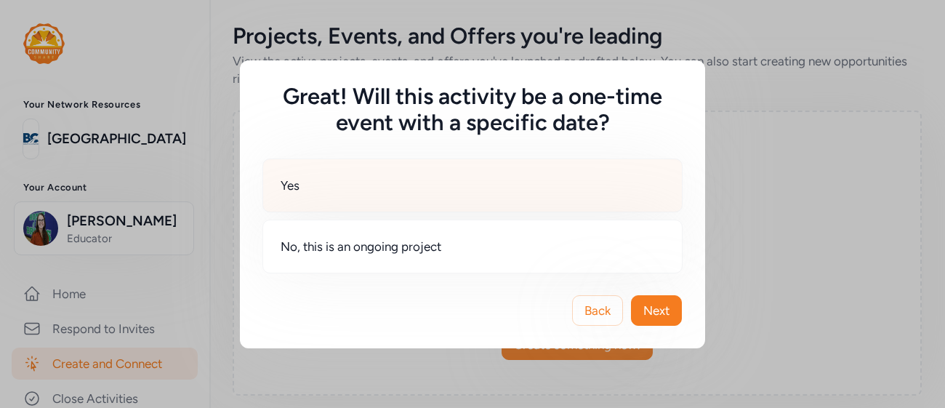
click at [491, 193] on div "Yes" at bounding box center [472, 185] width 420 height 54
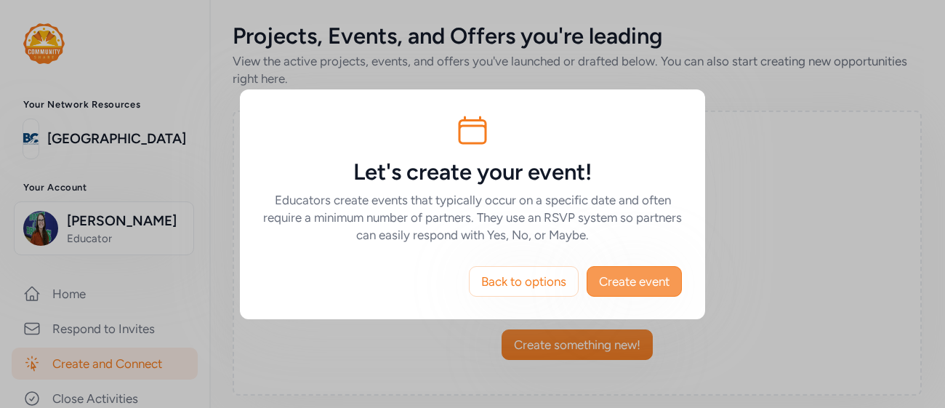
click at [640, 287] on span "Create event" at bounding box center [634, 281] width 71 height 17
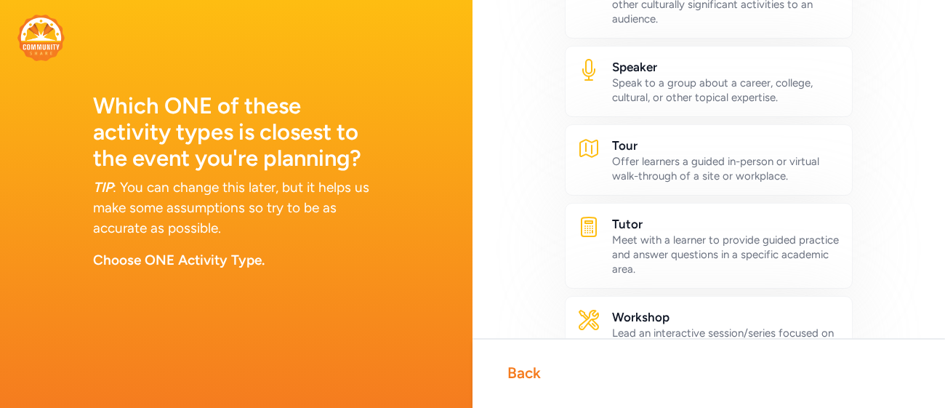
scroll to position [942, 0]
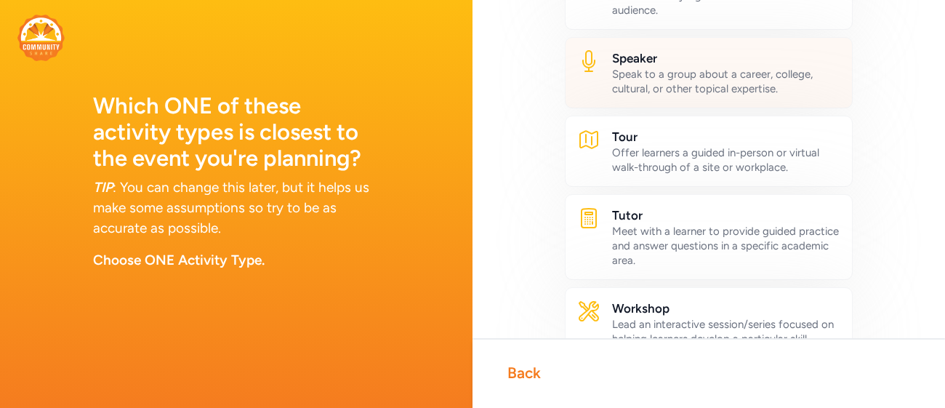
click at [760, 100] on div "Speaker Speak to a group about a career, college, cultural, or other topical ex…" at bounding box center [709, 72] width 288 height 71
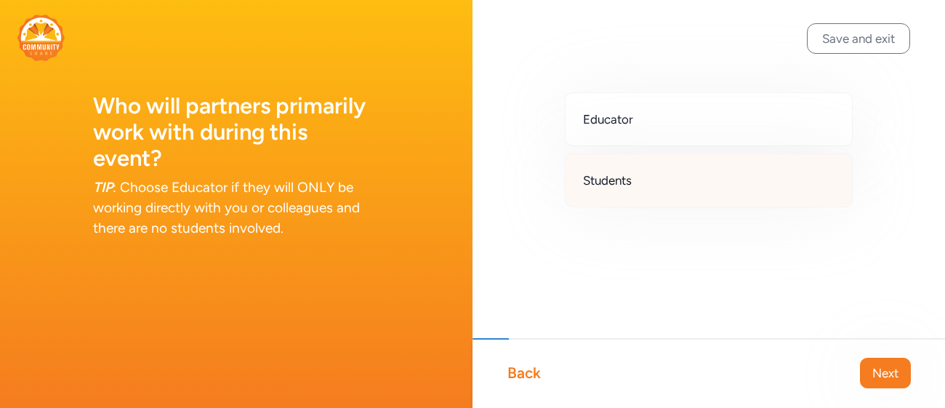
click at [620, 193] on div "Students" at bounding box center [709, 180] width 288 height 54
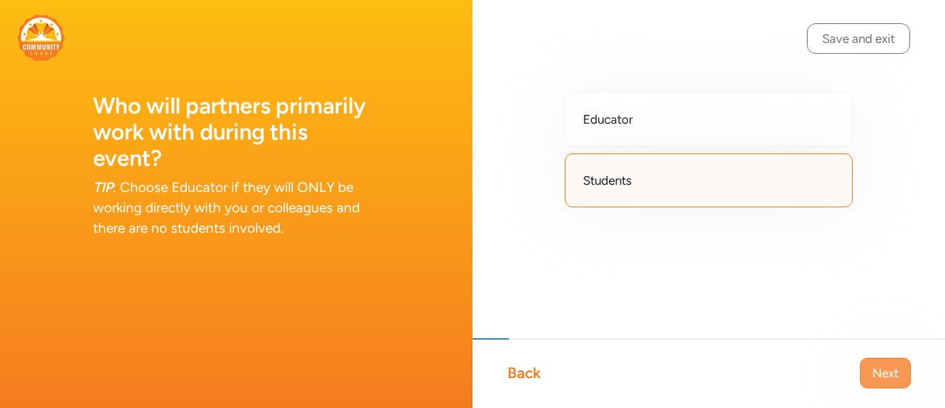
click at [887, 375] on span "Next" at bounding box center [885, 372] width 26 height 17
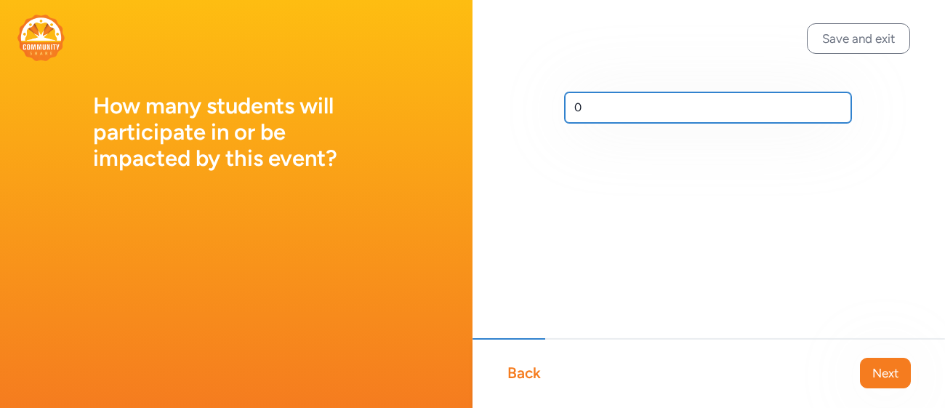
click at [598, 110] on input "0" at bounding box center [708, 107] width 286 height 31
type input "100"
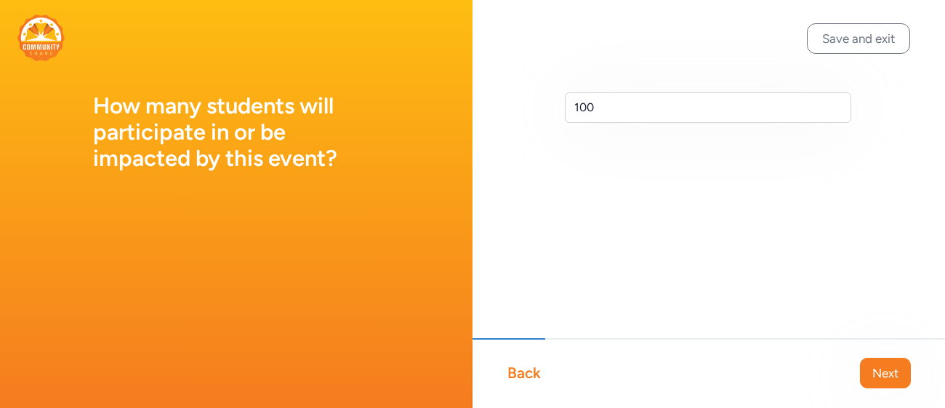
click at [834, 246] on div "100" at bounding box center [708, 131] width 472 height 262
click at [872, 371] on span "Next" at bounding box center [885, 372] width 26 height 17
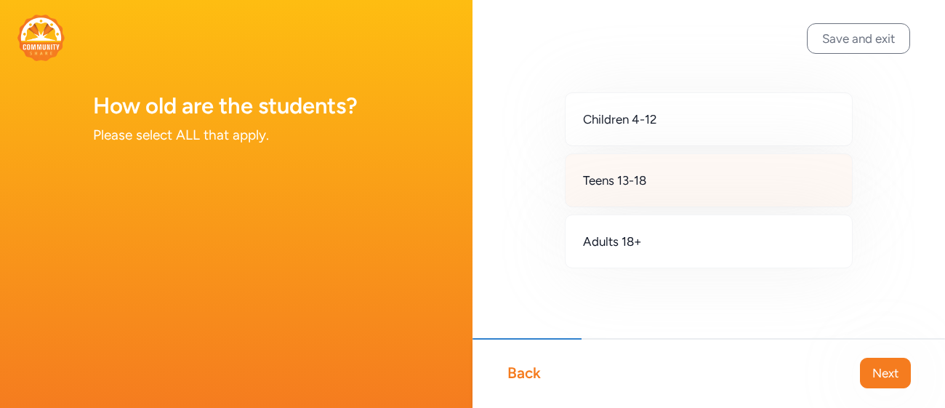
click at [645, 182] on span "Teens 13-18" at bounding box center [614, 180] width 63 height 17
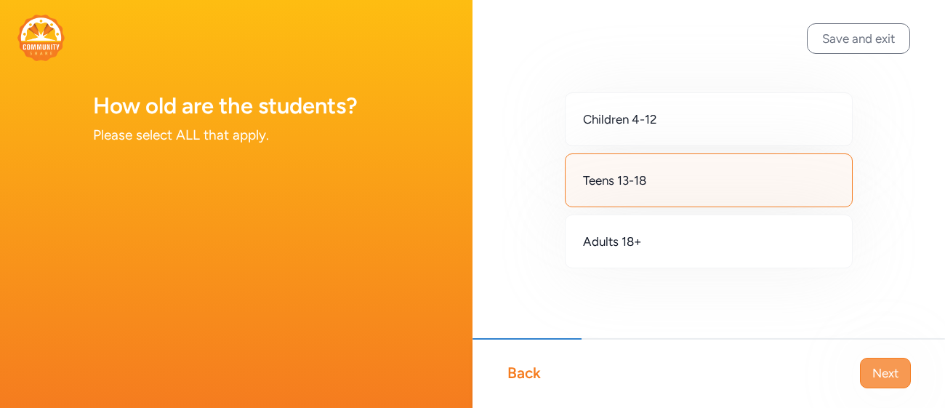
click at [866, 381] on button "Next" at bounding box center [885, 373] width 51 height 31
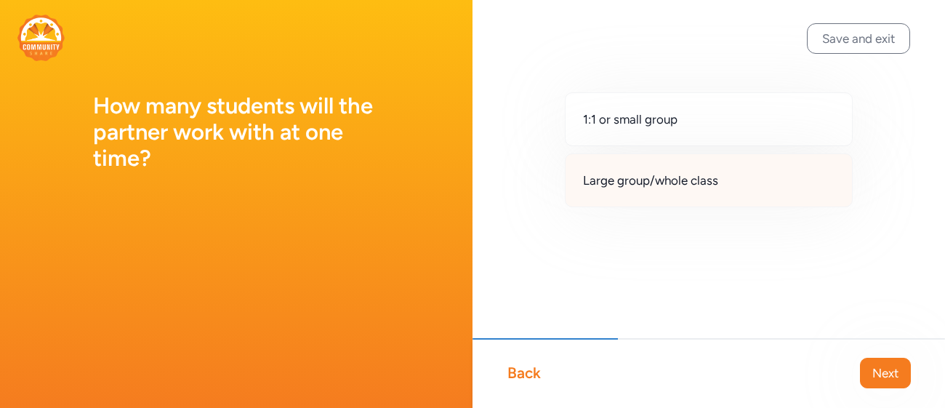
click at [717, 196] on div "Large group/whole class" at bounding box center [709, 180] width 288 height 54
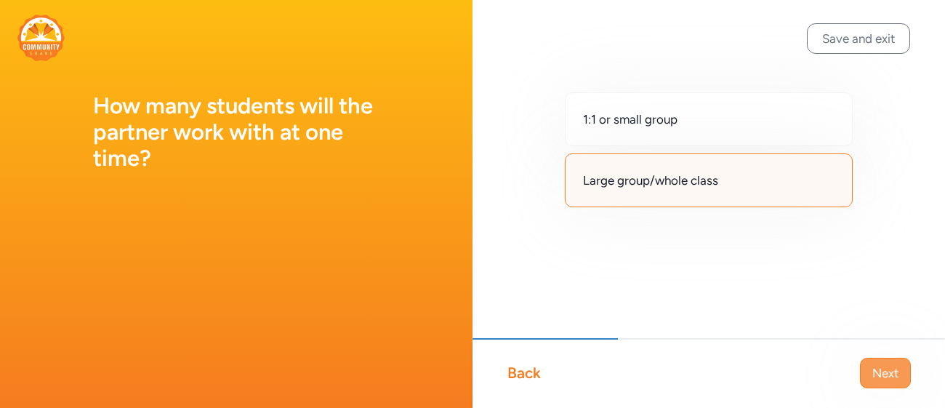
click at [890, 371] on span "Next" at bounding box center [885, 372] width 26 height 17
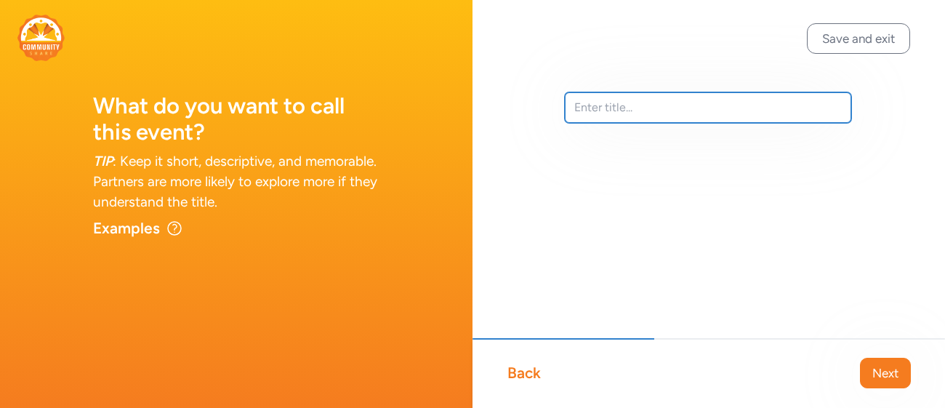
click at [600, 111] on input "text" at bounding box center [708, 107] width 286 height 31
paste input "Plotting Resistance: Tracking the Evolution of Antibiotic Resistant Bacteria"
drag, startPoint x: 696, startPoint y: 110, endPoint x: 609, endPoint y: 105, distance: 86.7
click at [609, 105] on input "Plotting Resistance: Tracking the Evolution of Antibiotic Resistant Bacteria" at bounding box center [708, 107] width 286 height 31
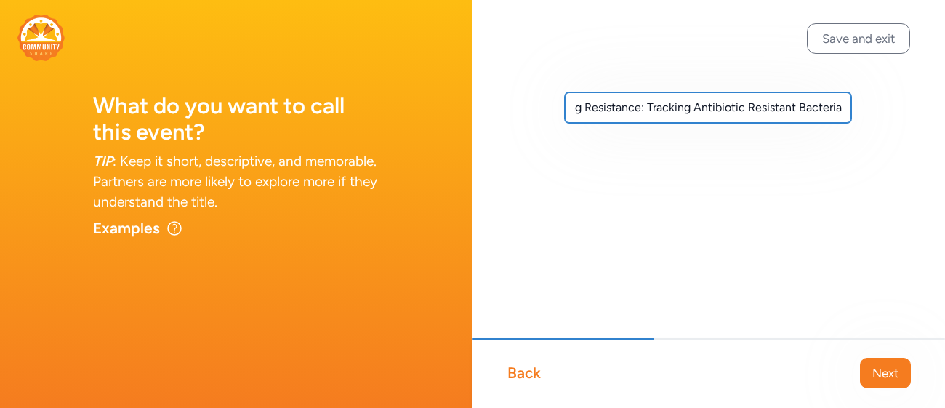
scroll to position [0, 32]
type input "Plotting Resistance: Tracking Antibiotic Resistant Bacteria"
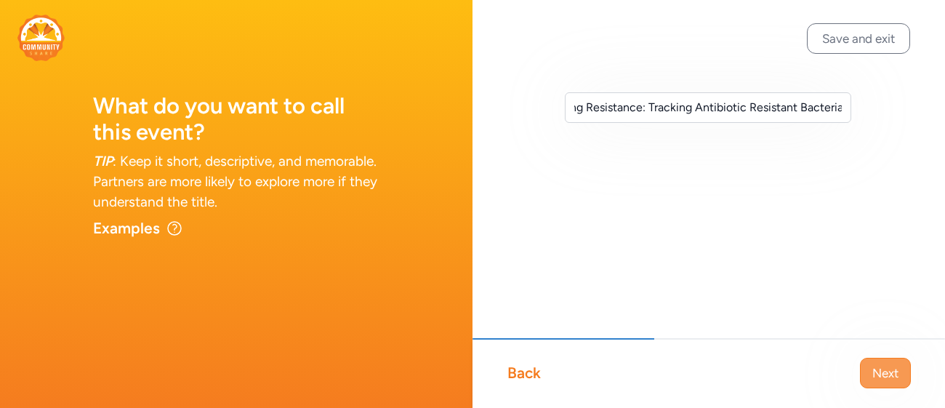
click at [875, 377] on span "Next" at bounding box center [885, 372] width 26 height 17
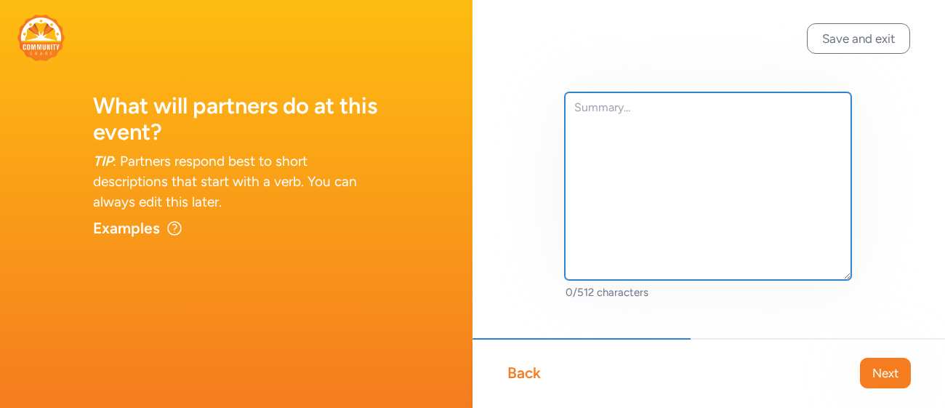
click at [685, 206] on textarea at bounding box center [708, 186] width 286 height 188
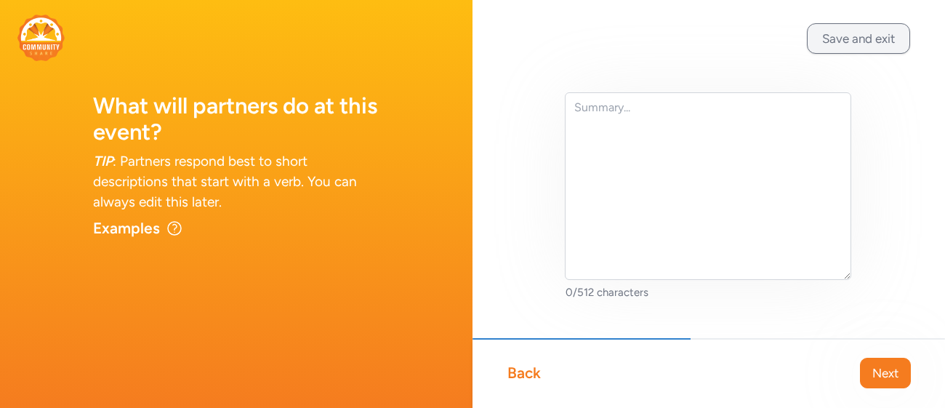
click at [862, 34] on button "Save and exit" at bounding box center [858, 38] width 103 height 31
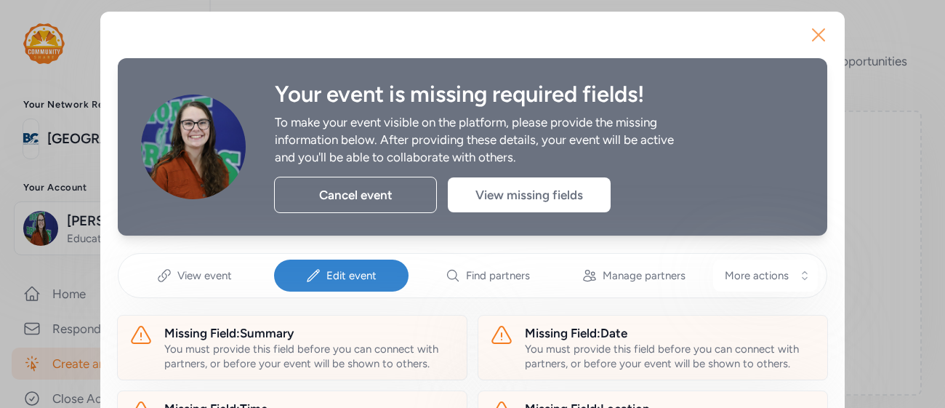
click at [814, 34] on icon "button" at bounding box center [818, 34] width 23 height 23
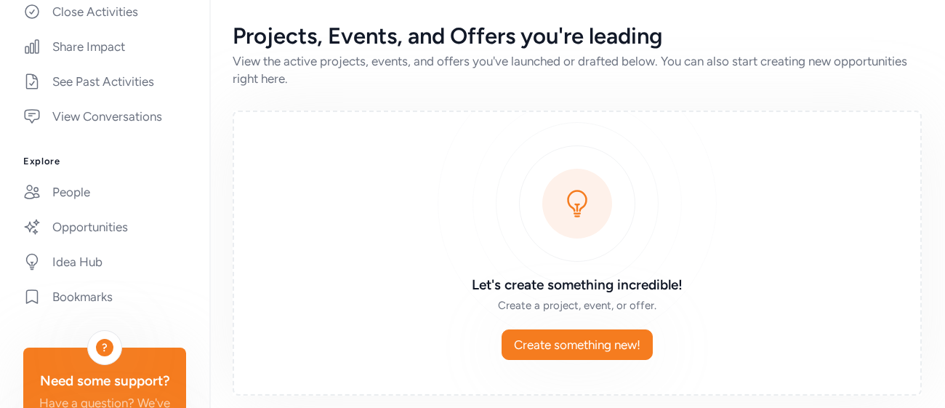
scroll to position [393, 0]
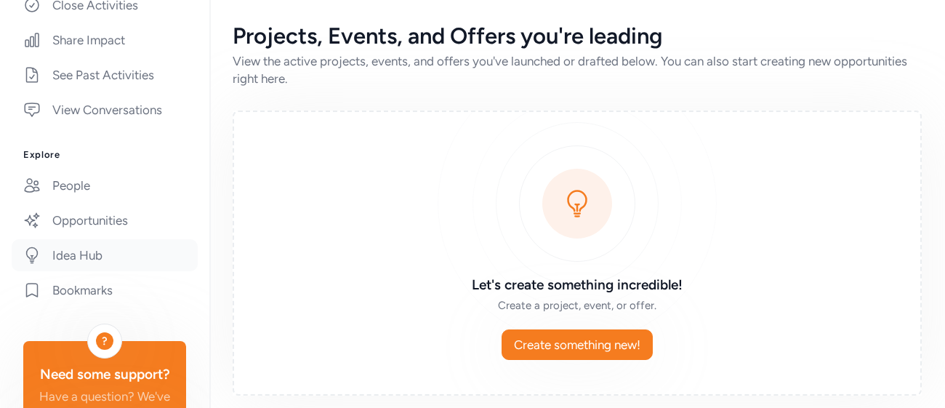
click at [99, 245] on link "Idea Hub" at bounding box center [105, 255] width 186 height 32
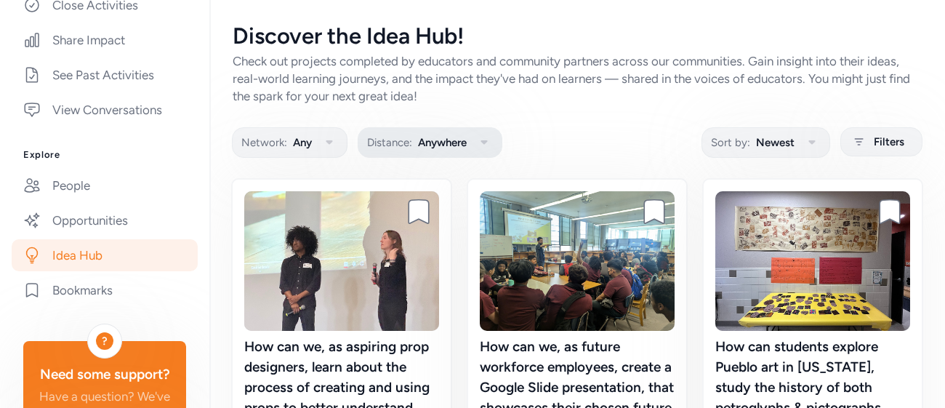
click at [395, 139] on span "Distance:" at bounding box center [389, 142] width 45 height 17
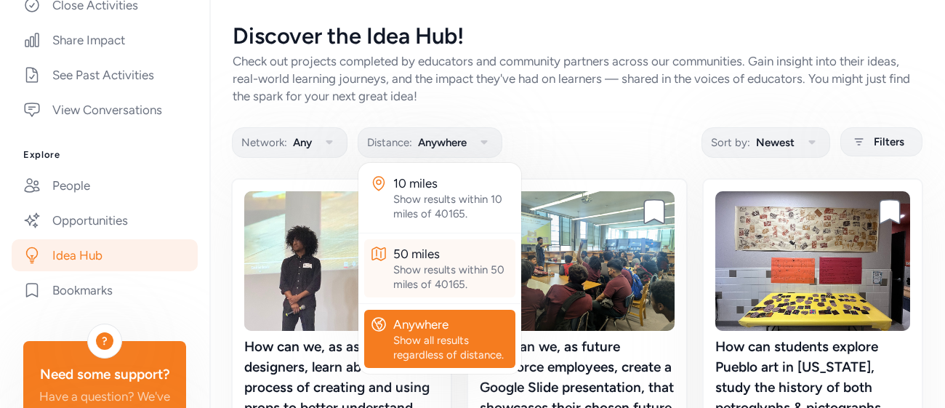
click at [445, 281] on div "Show results within 50 miles of 40165." at bounding box center [451, 276] width 116 height 29
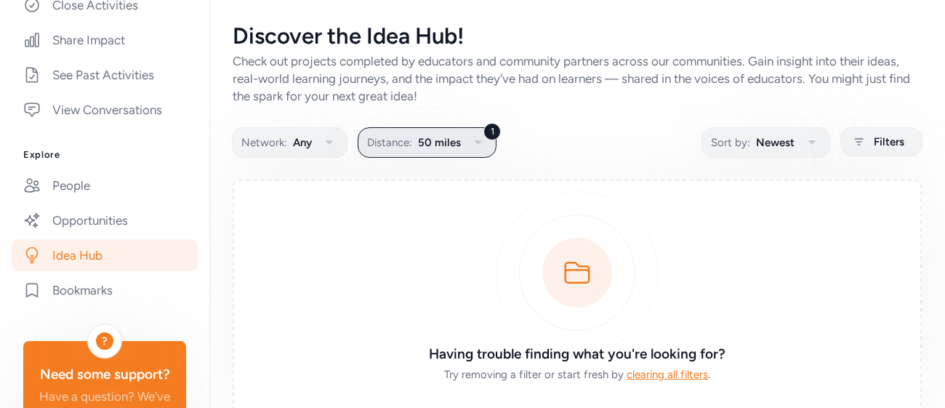
click at [449, 150] on span "50 miles" at bounding box center [439, 142] width 43 height 17
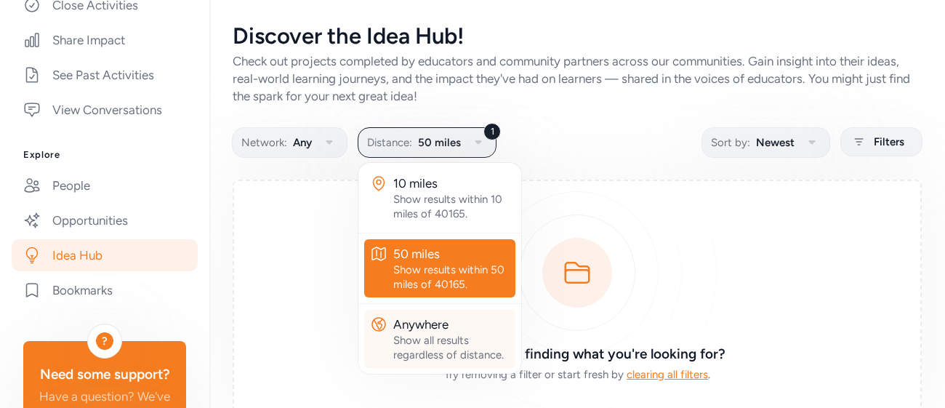
click at [403, 333] on div "Show all results regardless of distance." at bounding box center [451, 347] width 116 height 29
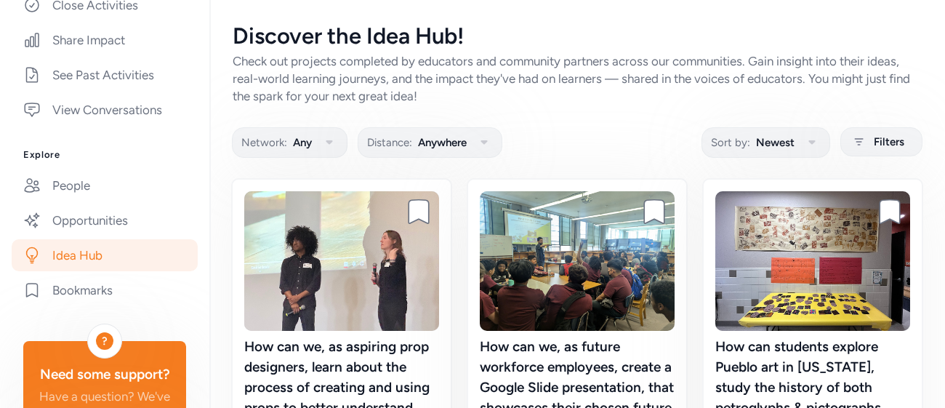
click at [63, 231] on link "Opportunities" at bounding box center [105, 220] width 186 height 32
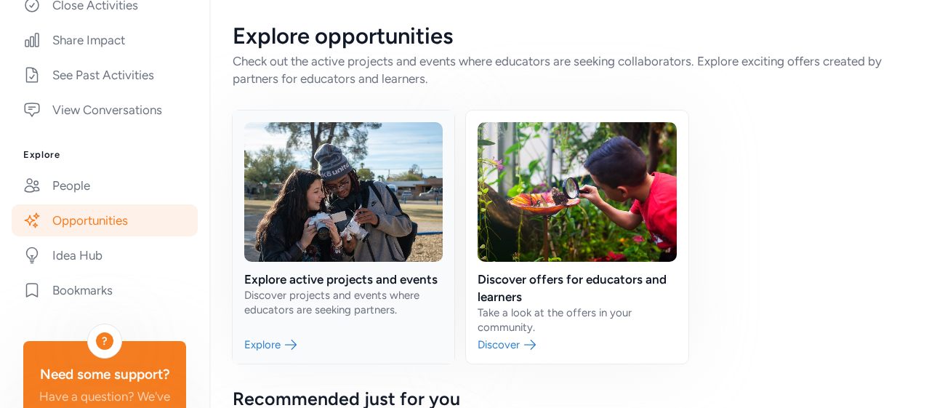
click at [391, 286] on link at bounding box center [344, 236] width 222 height 253
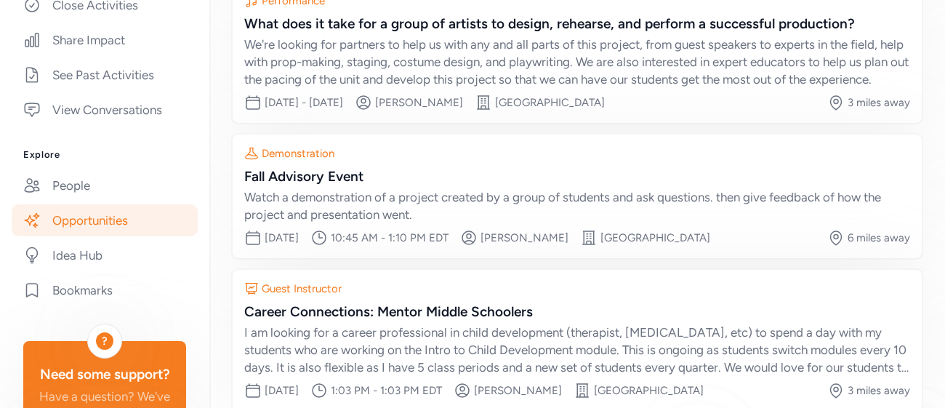
scroll to position [373, 0]
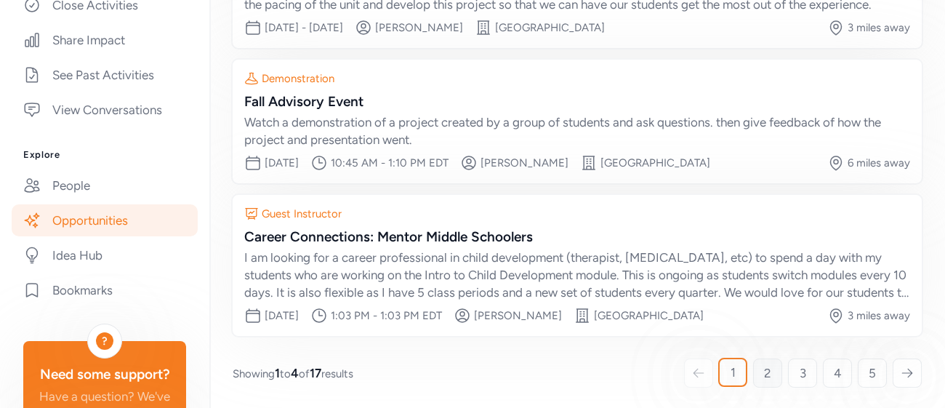
click at [765, 375] on span "2" at bounding box center [767, 372] width 7 height 17
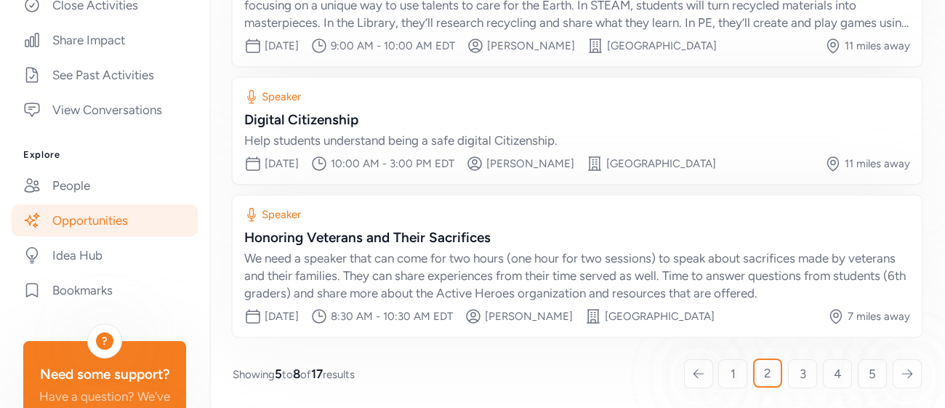
scroll to position [373, 0]
click at [795, 370] on link "3" at bounding box center [802, 372] width 29 height 29
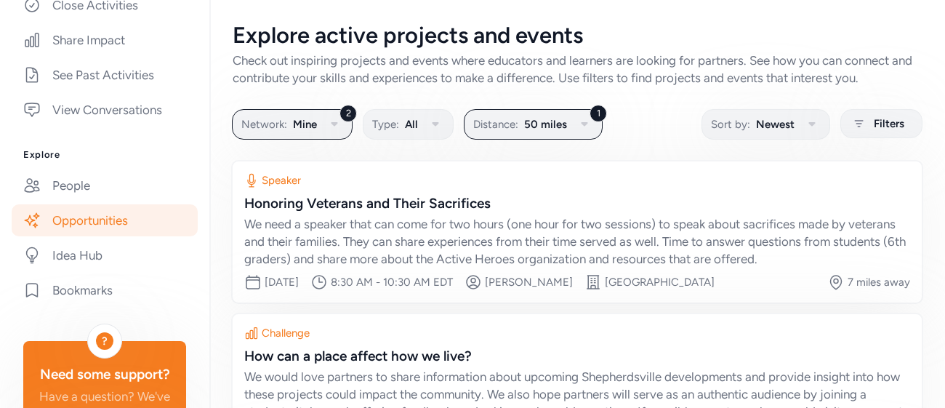
scroll to position [394, 0]
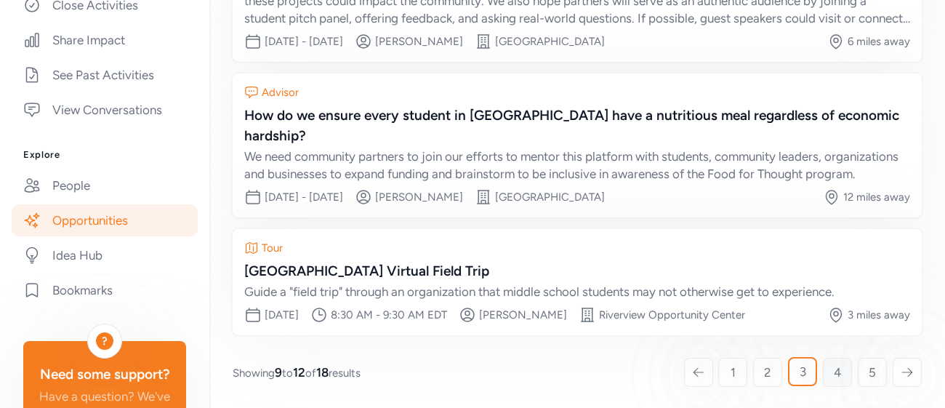
click at [837, 370] on span "4" at bounding box center [838, 371] width 8 height 17
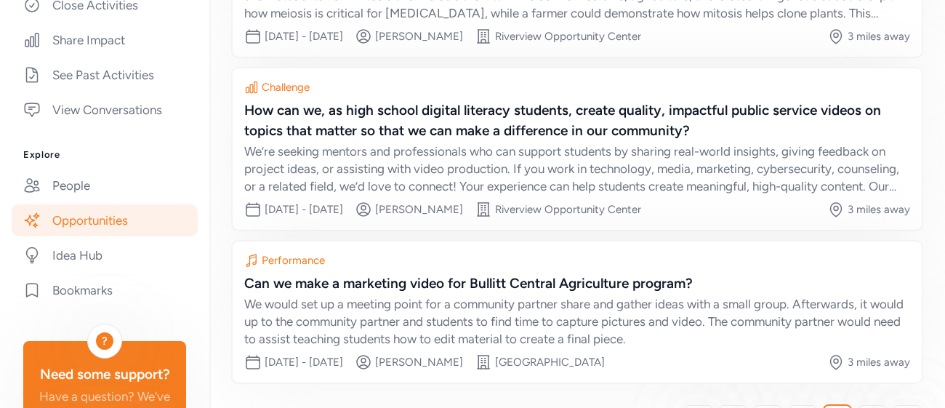
scroll to position [452, 0]
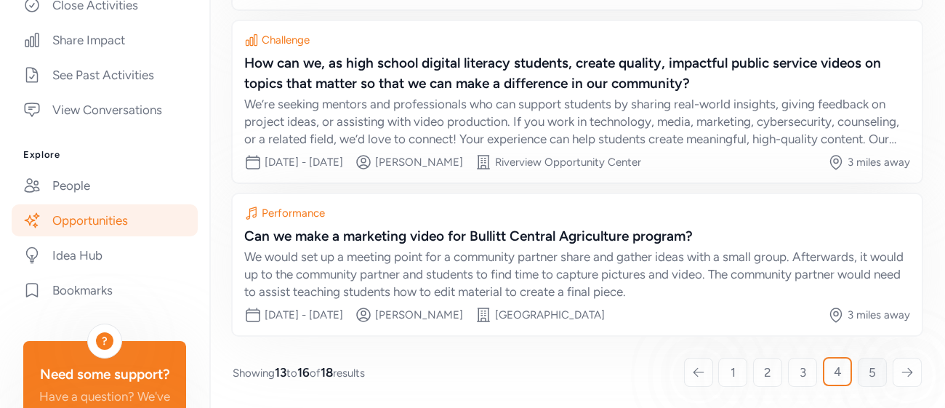
click at [863, 369] on link "5" at bounding box center [872, 372] width 29 height 29
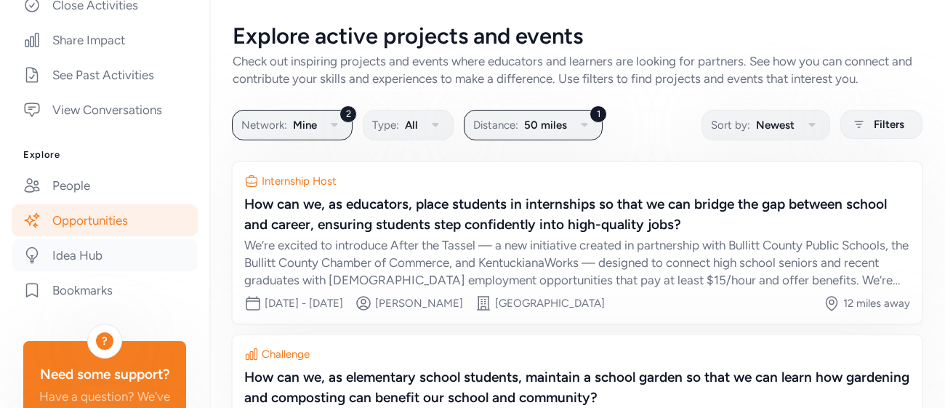
click at [78, 254] on link "Idea Hub" at bounding box center [105, 255] width 186 height 32
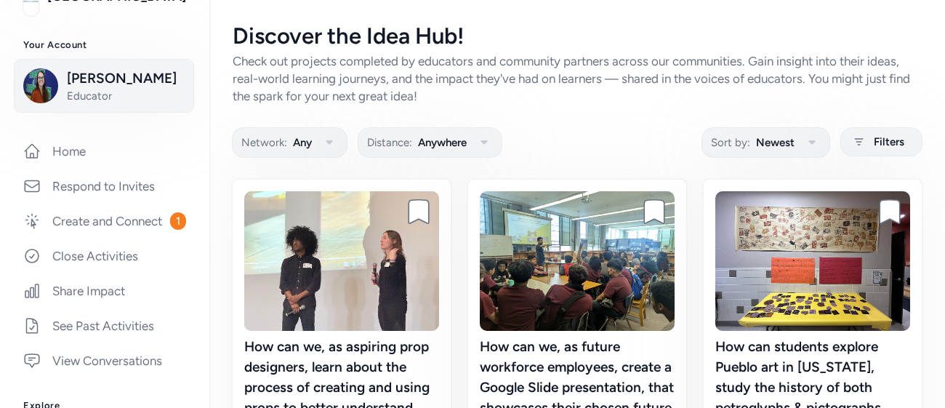
scroll to position [148, 0]
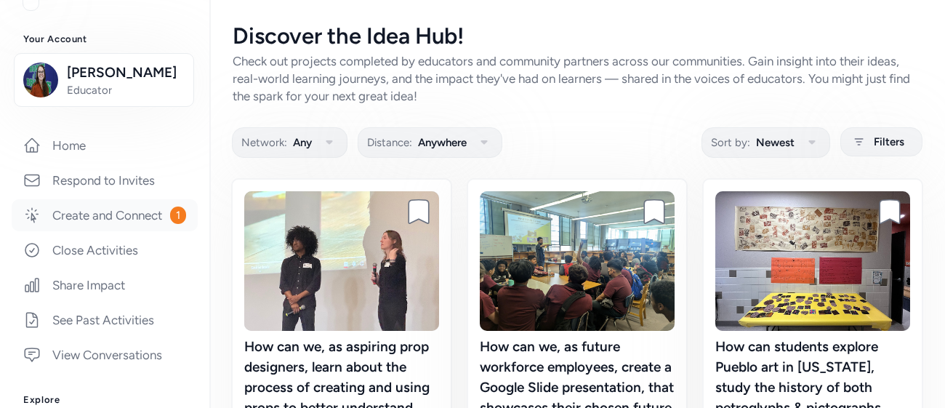
click at [142, 228] on link "Create and Connect 1" at bounding box center [105, 215] width 186 height 32
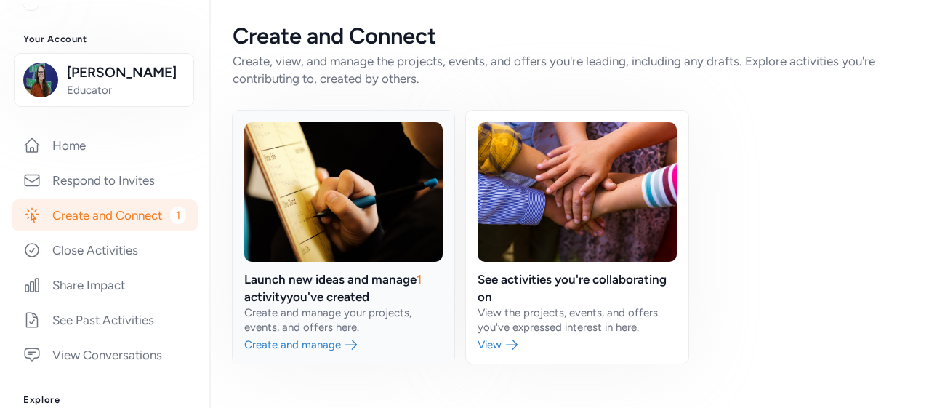
click at [398, 294] on link at bounding box center [344, 236] width 222 height 253
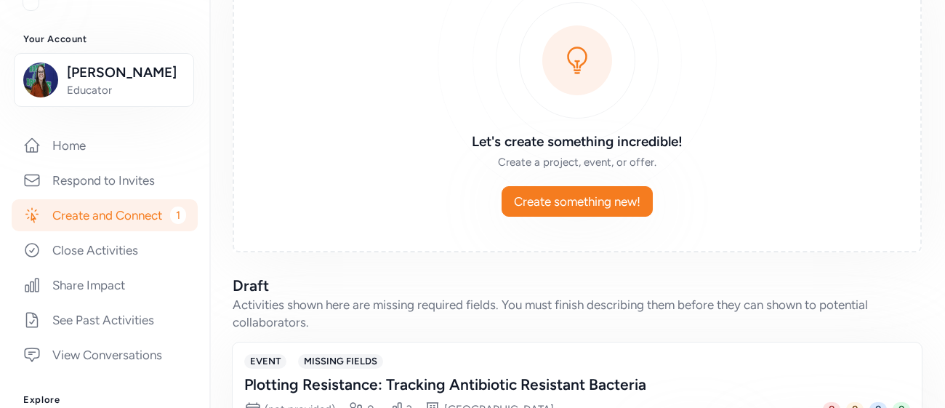
scroll to position [240, 0]
